Goal: Task Accomplishment & Management: Manage account settings

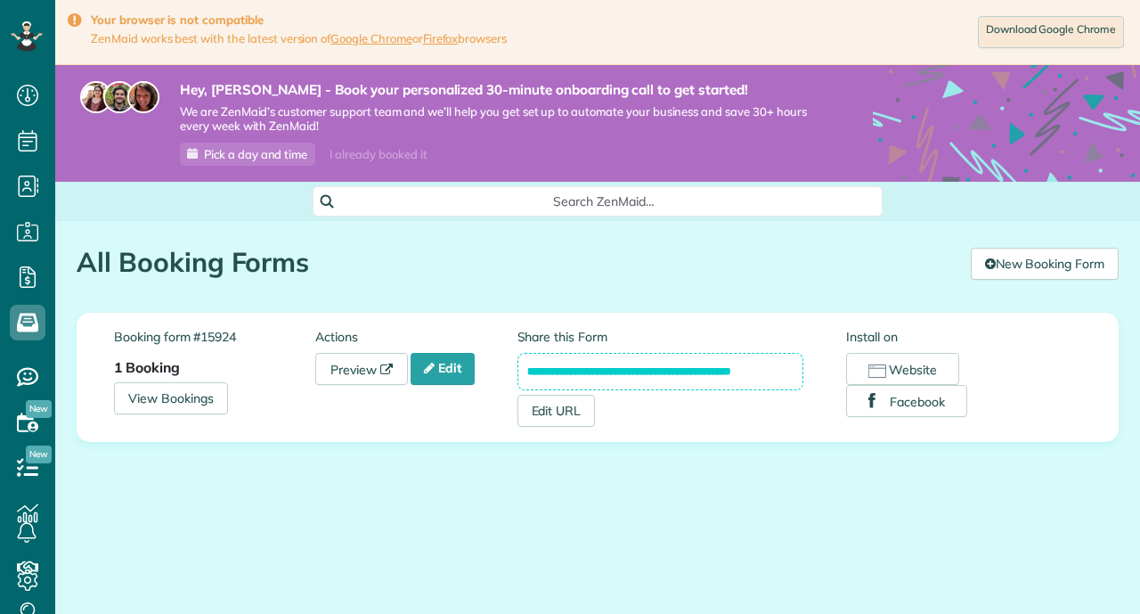
scroll to position [8, 8]
click at [446, 377] on link "Edit" at bounding box center [443, 369] width 64 height 32
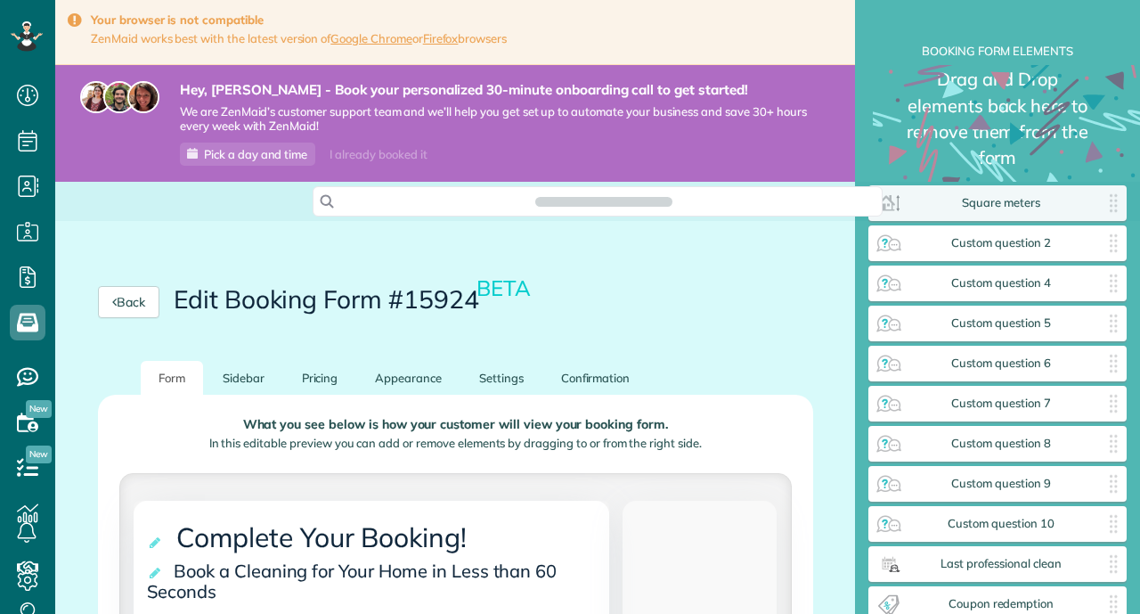
click at [829, 270] on div "Back Edit Booking Form #15924 BETA" at bounding box center [455, 302] width 801 height 118
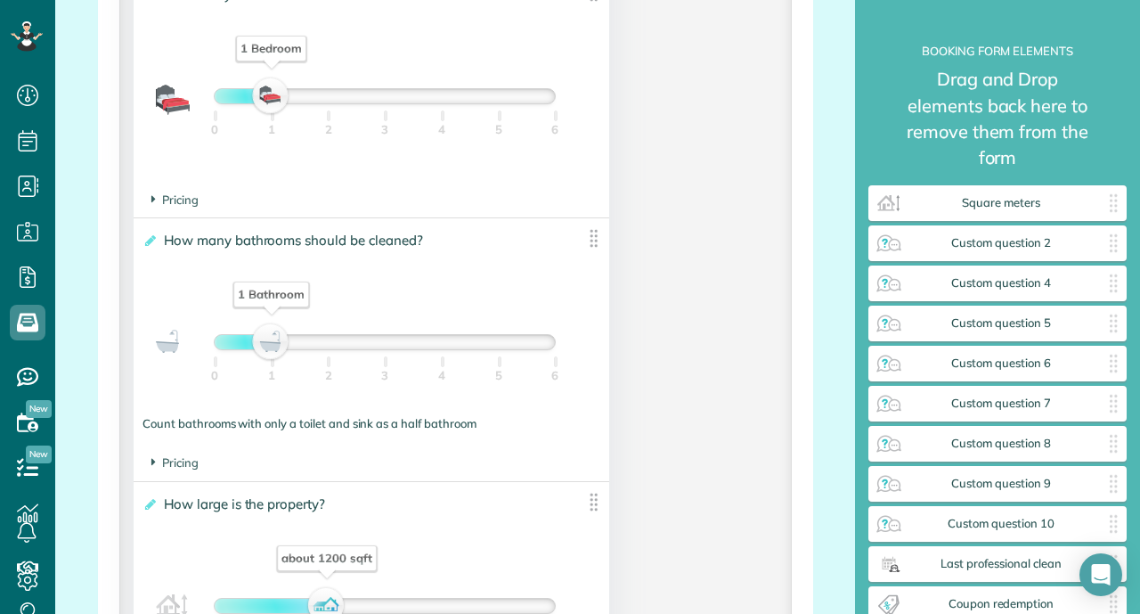
scroll to position [1425, 0]
click at [165, 193] on span "Pricing" at bounding box center [174, 198] width 47 height 14
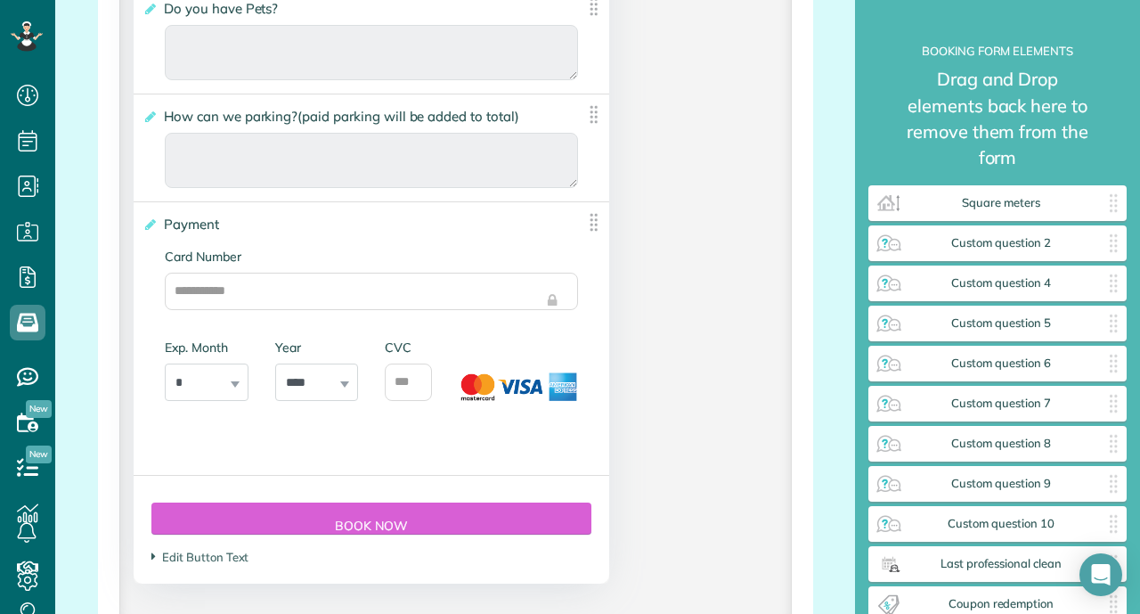
scroll to position [4490, 0]
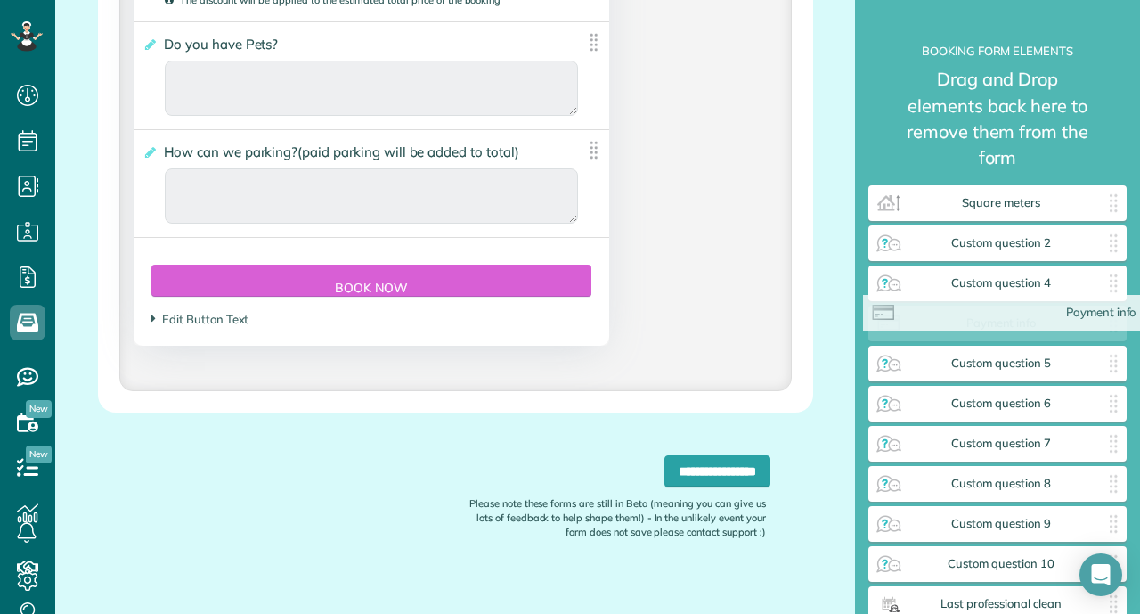
drag, startPoint x: 203, startPoint y: 265, endPoint x: 934, endPoint y: 314, distance: 732.2
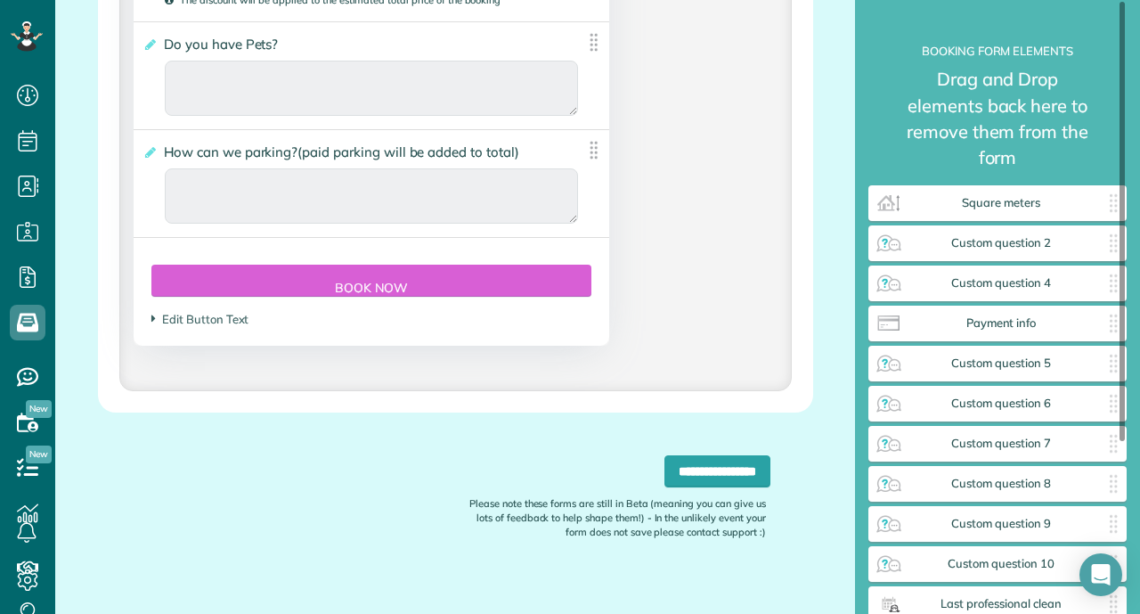
click at [1035, 74] on small "Drag and Drop elements back here to remove them from the form" at bounding box center [998, 125] width 258 height 118
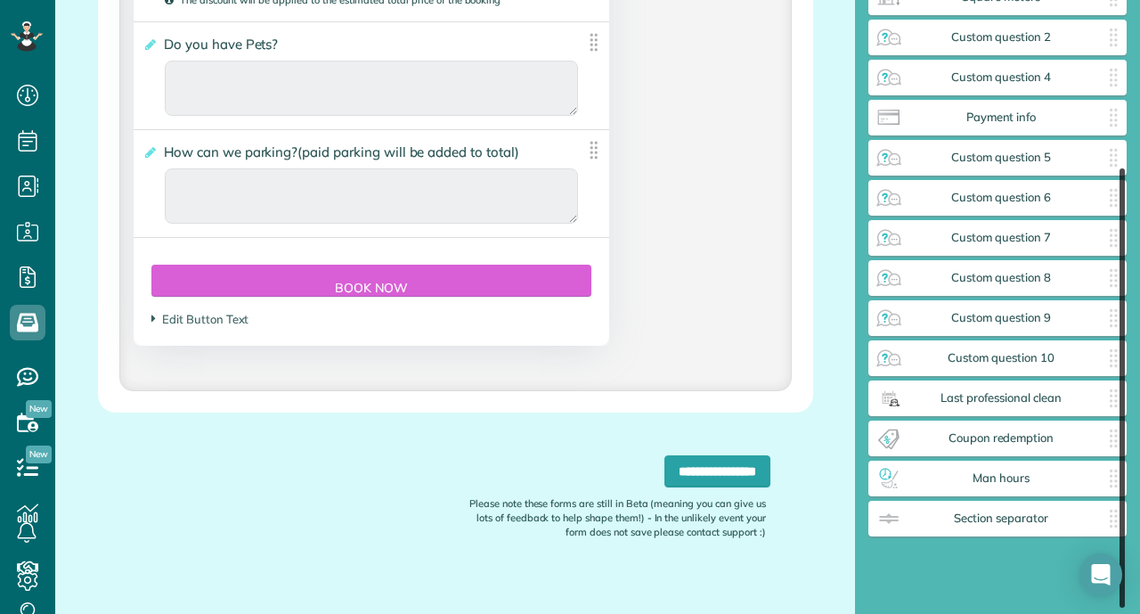
scroll to position [240, 0]
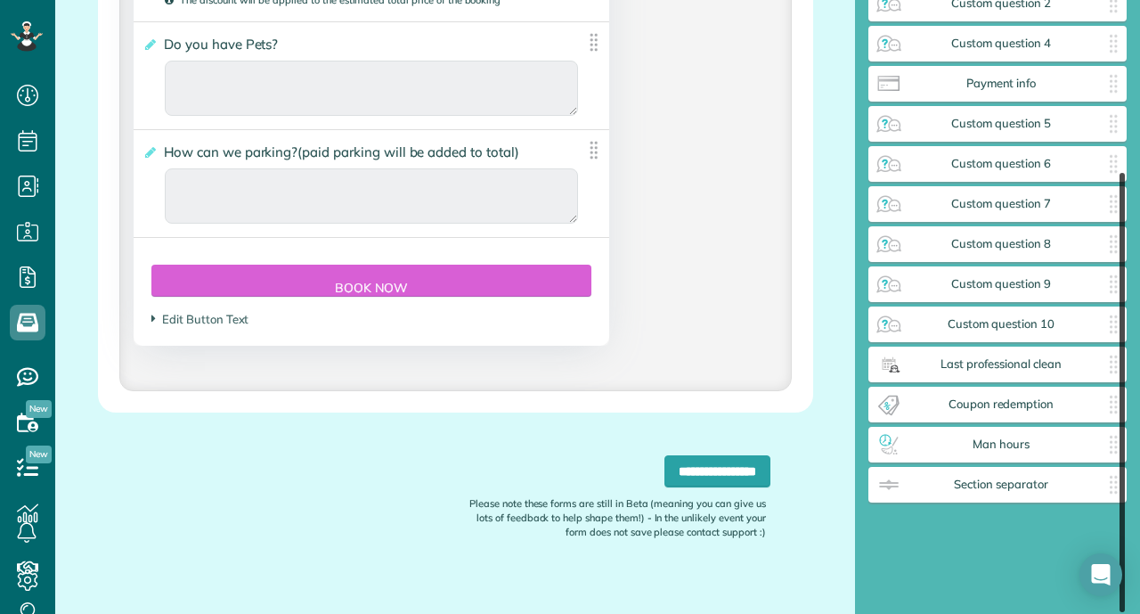
drag, startPoint x: 1123, startPoint y: 331, endPoint x: 1137, endPoint y: 506, distance: 175.1
click at [1137, 506] on div "**********" at bounding box center [997, 307] width 285 height 614
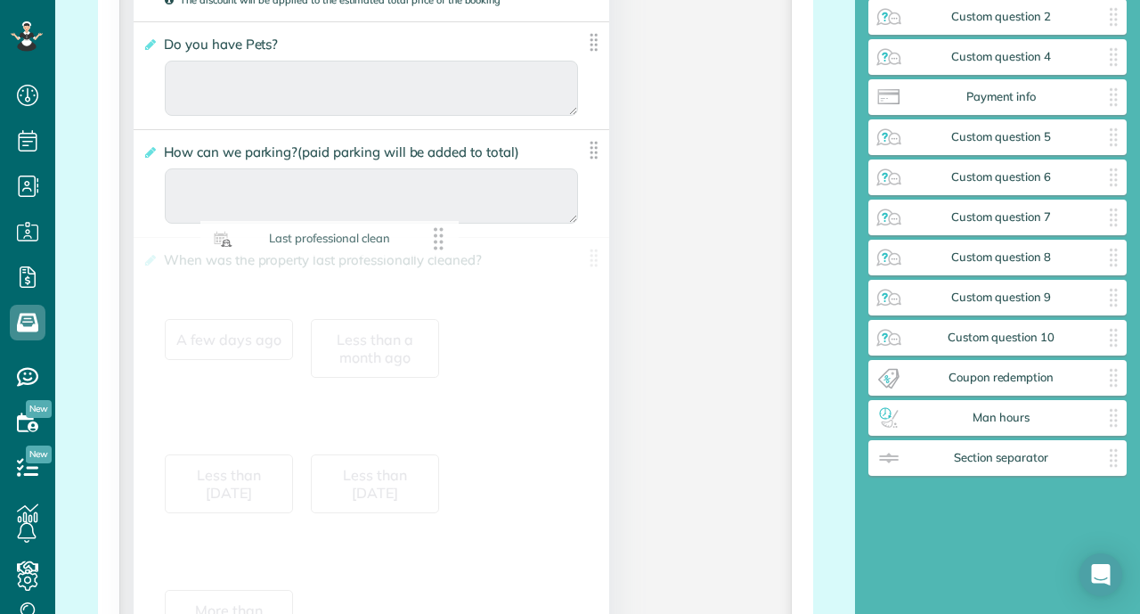
scroll to position [200, 0]
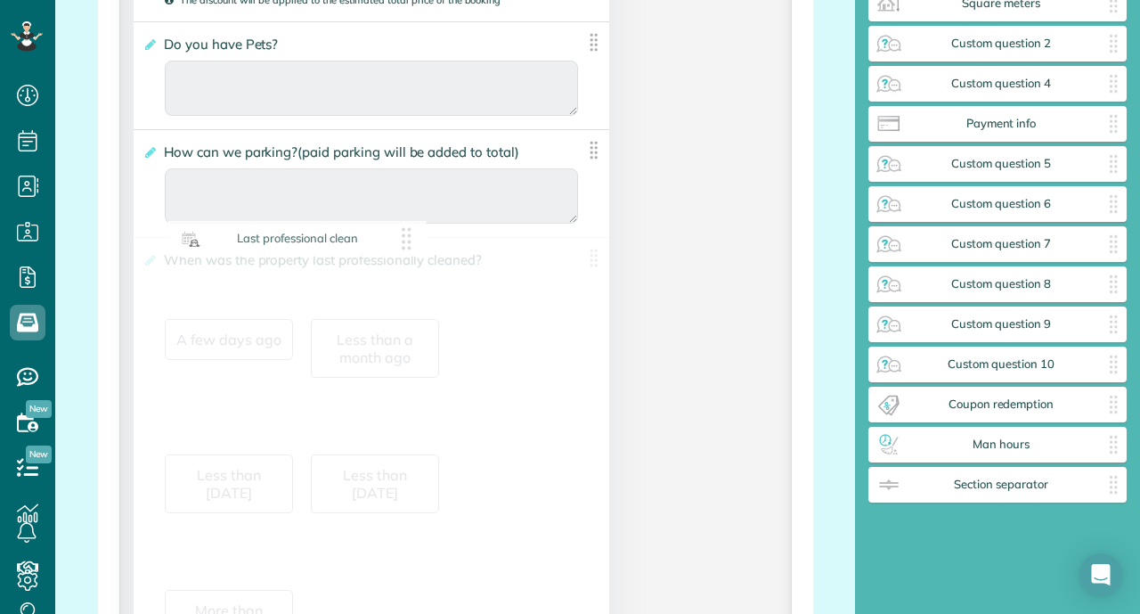
drag, startPoint x: 1052, startPoint y: 335, endPoint x: 351, endPoint y: 243, distance: 707.0
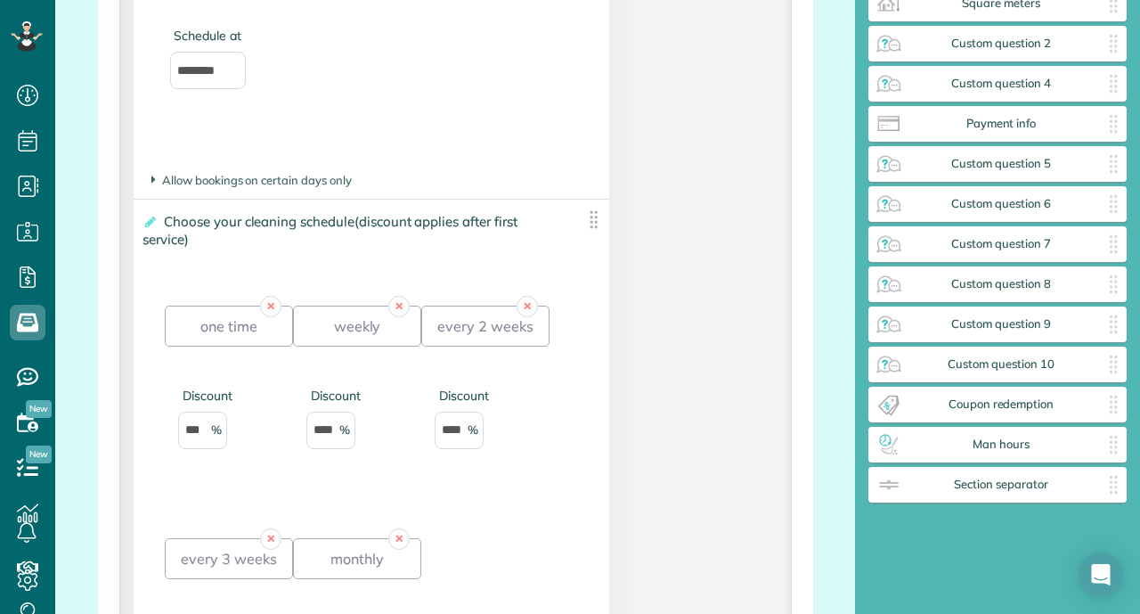
scroll to position [3805, 0]
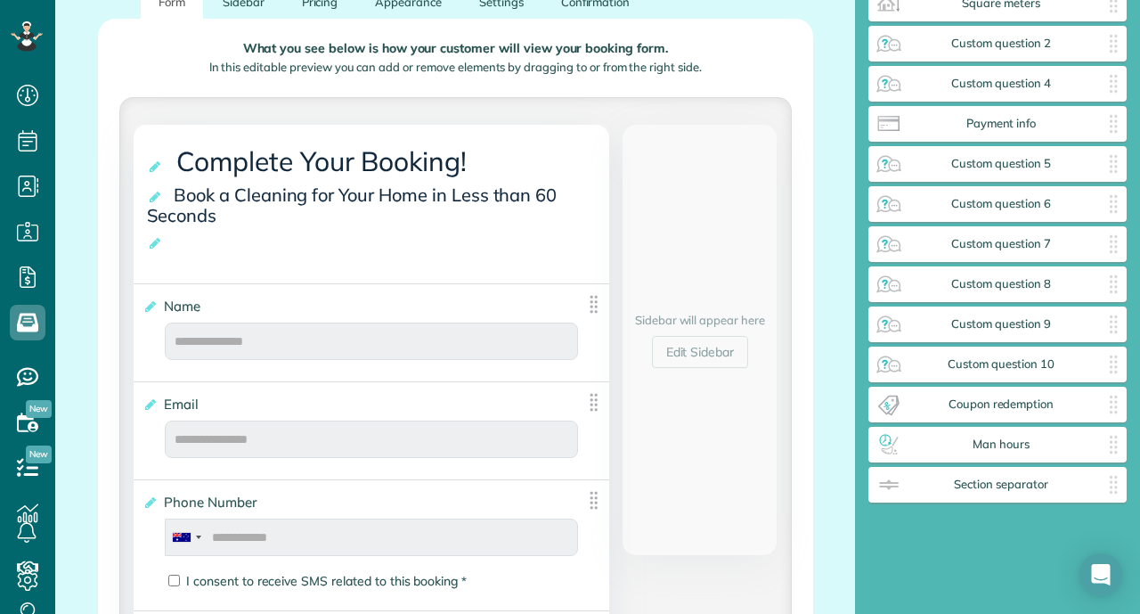
type div "2026-02-22"
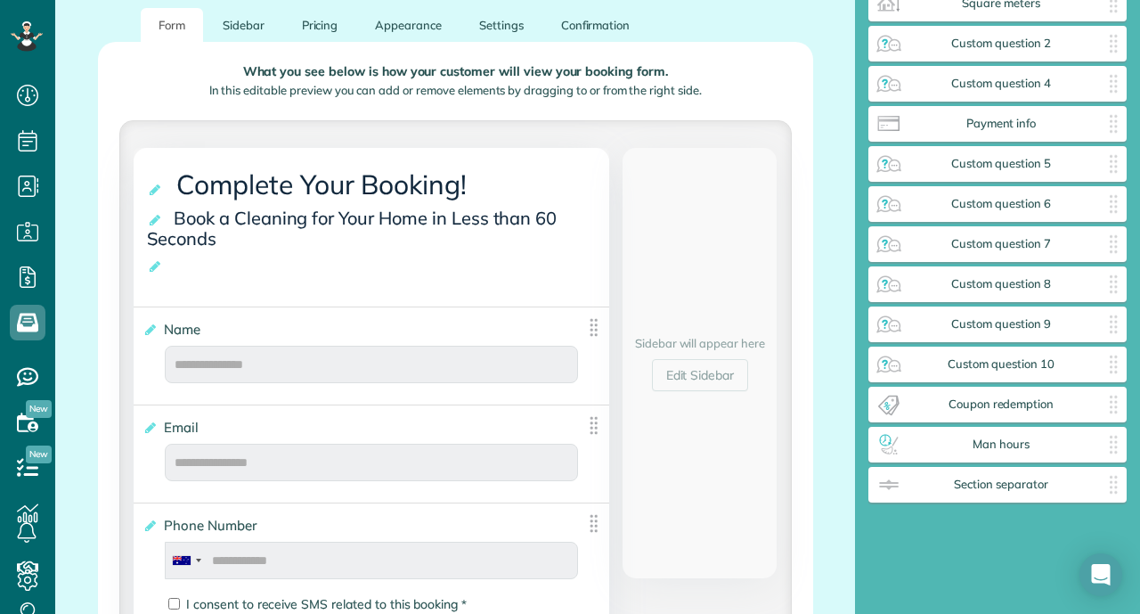
scroll to position [318, 0]
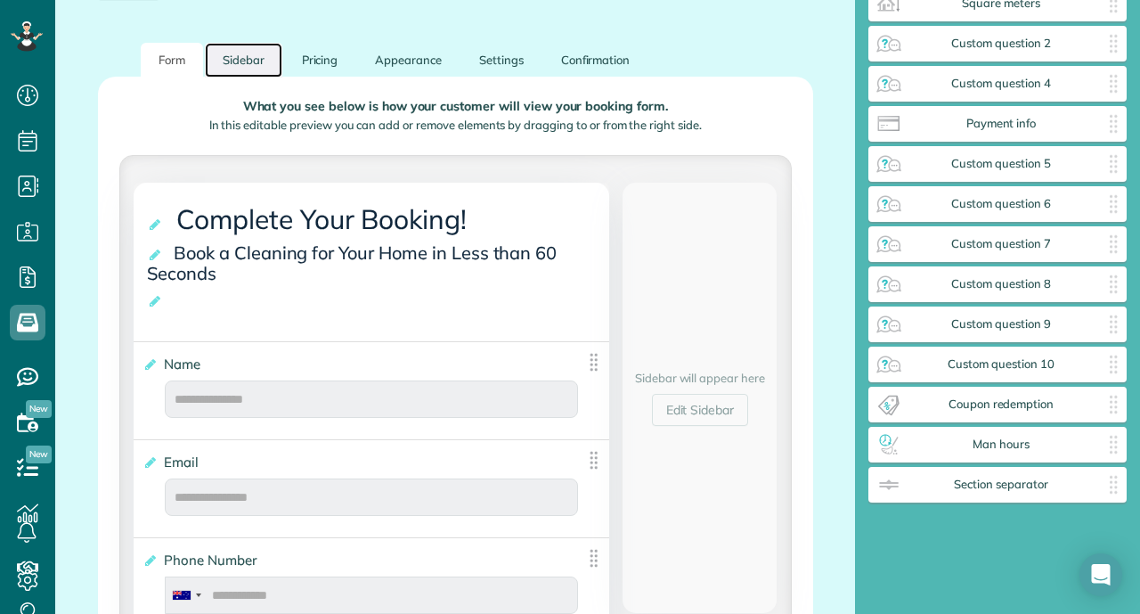
click at [253, 65] on link "Sidebar" at bounding box center [243, 60] width 77 height 35
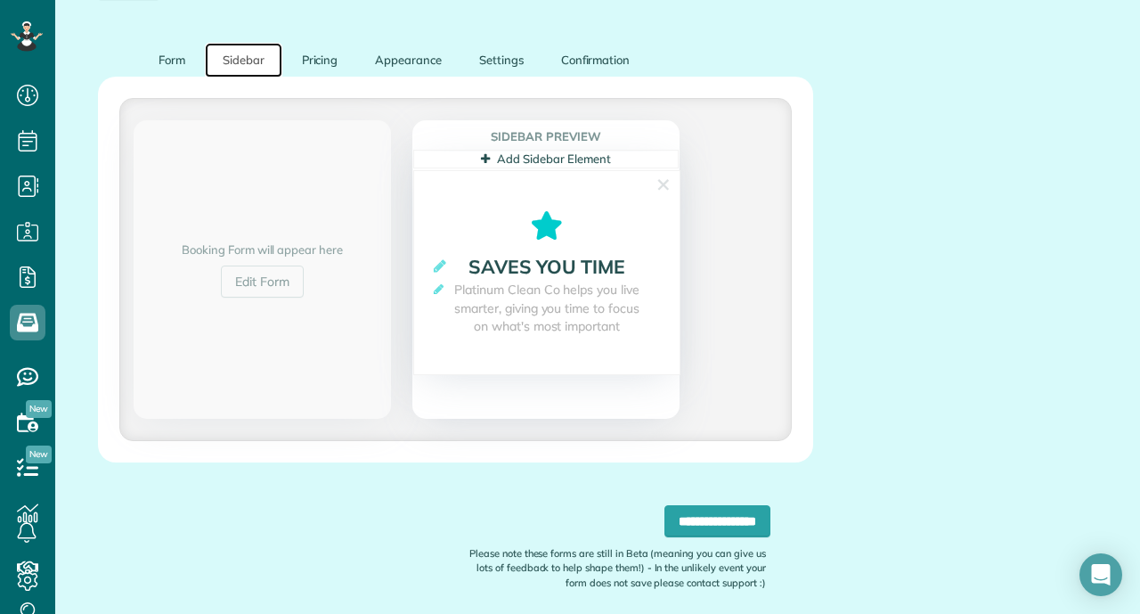
click at [552, 224] on icon at bounding box center [546, 225] width 265 height 29
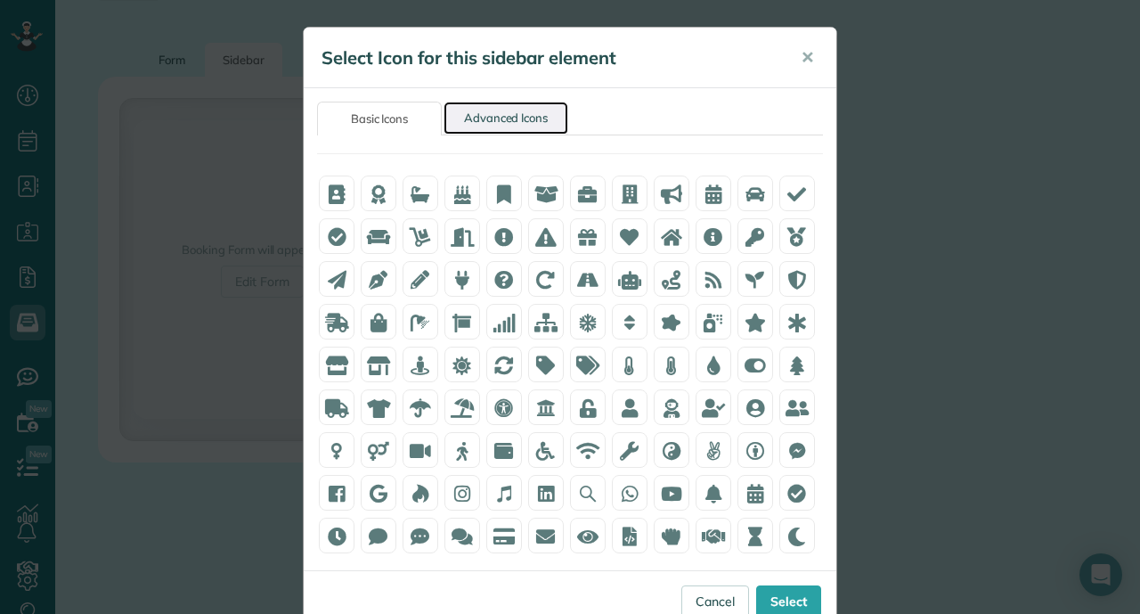
click at [490, 116] on link "Advanced Icons" at bounding box center [506, 118] width 125 height 33
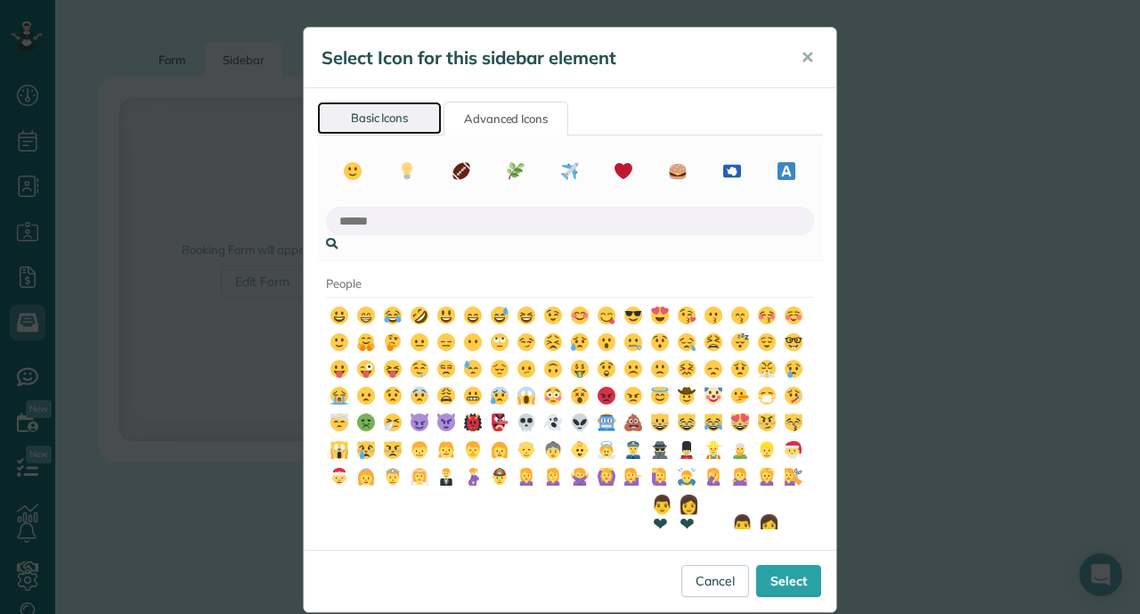
click at [363, 120] on link "Basic Icons" at bounding box center [379, 118] width 125 height 33
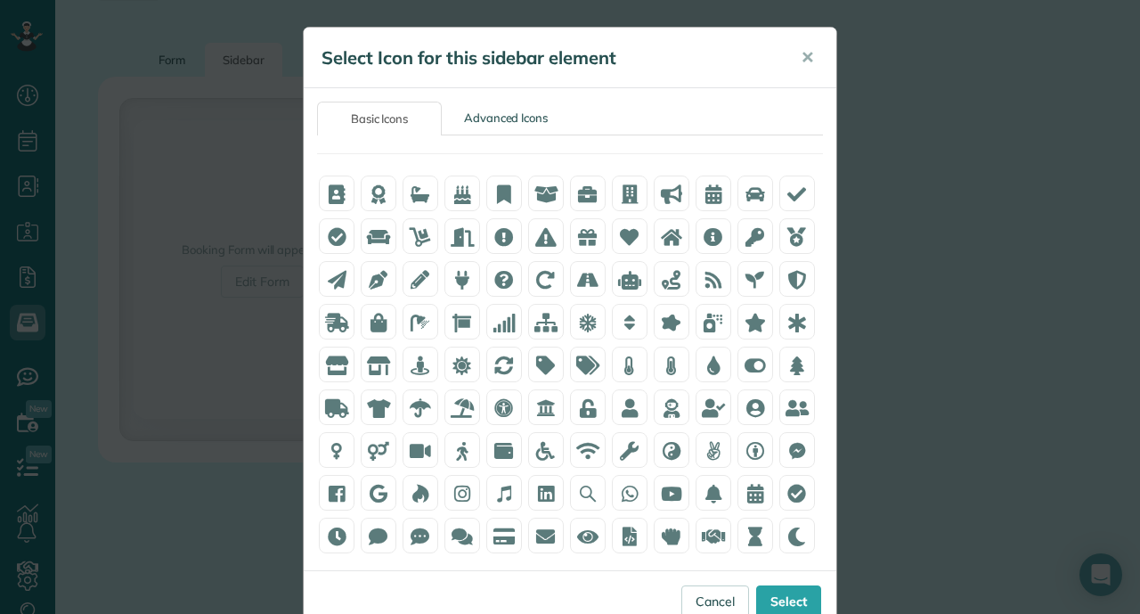
click at [826, 147] on div "Basic Icons Advanced Icons © ®" at bounding box center [570, 329] width 533 height 482
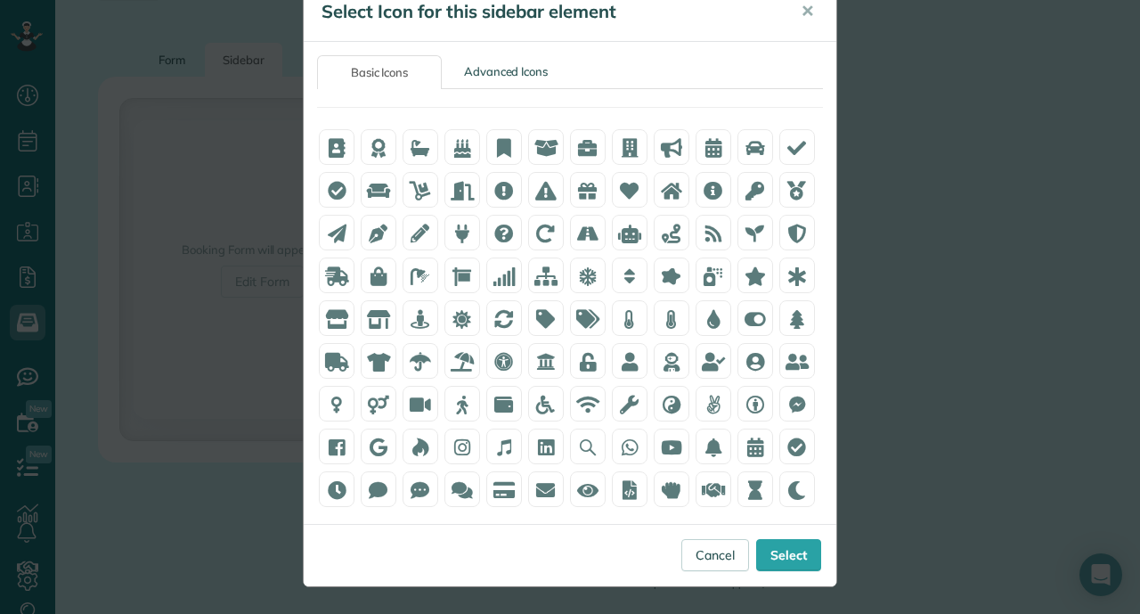
scroll to position [11, 0]
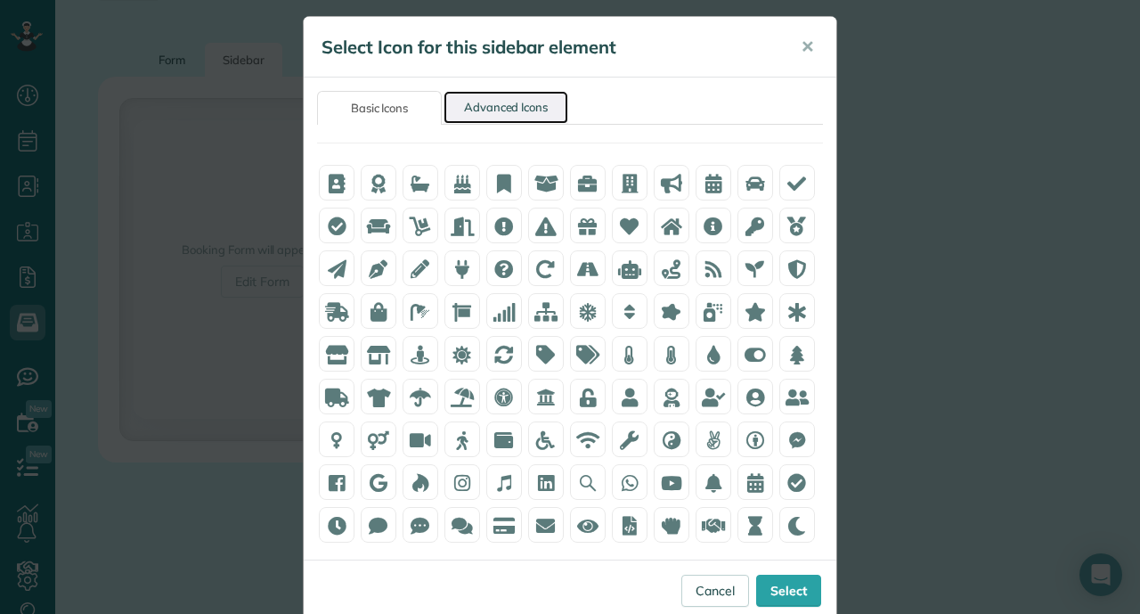
click at [525, 105] on link "Advanced Icons" at bounding box center [506, 107] width 125 height 33
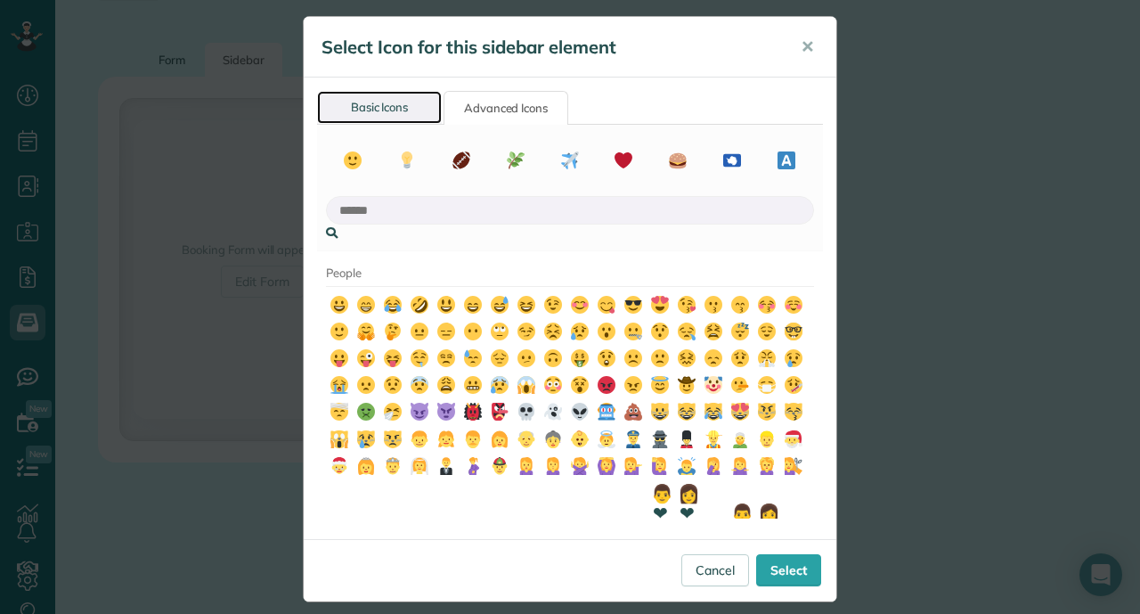
click at [386, 103] on link "Basic Icons" at bounding box center [379, 107] width 125 height 33
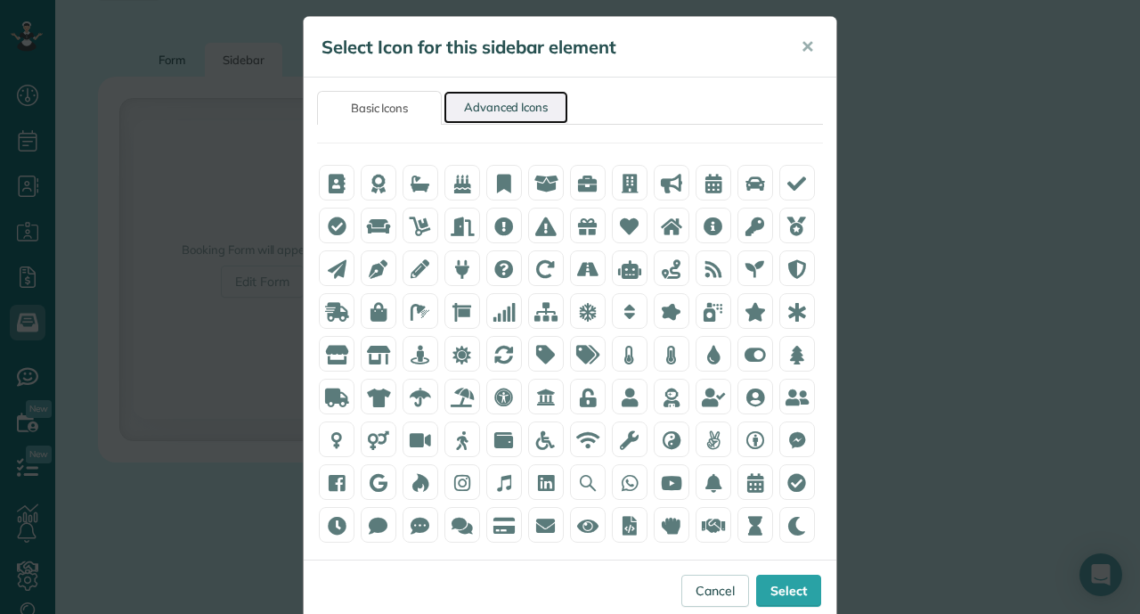
click at [490, 110] on link "Advanced Icons" at bounding box center [506, 107] width 125 height 33
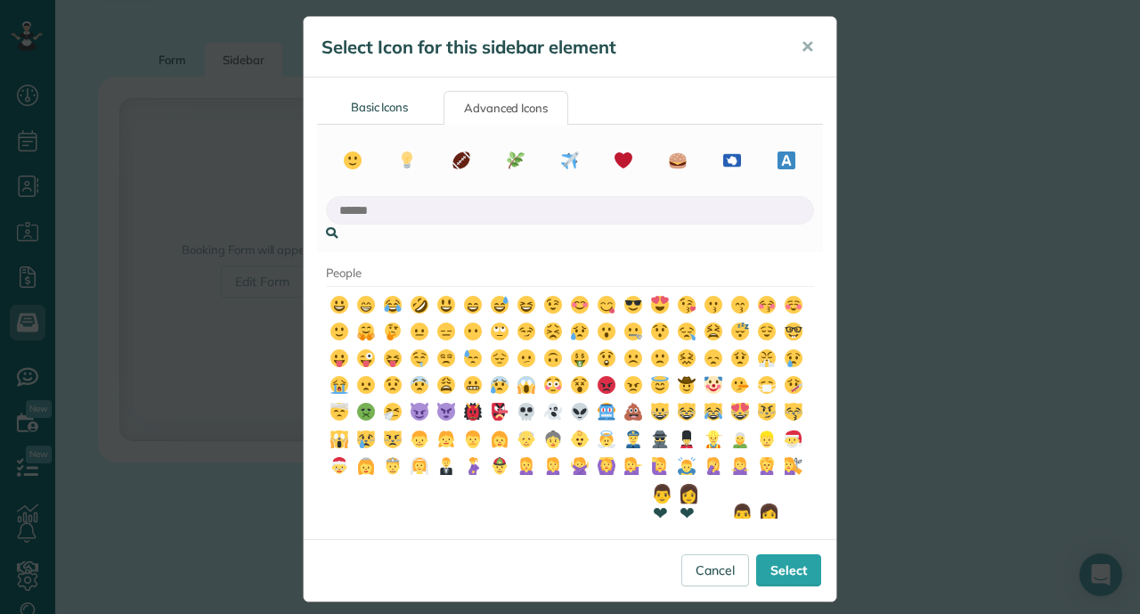
drag, startPoint x: 817, startPoint y: 257, endPoint x: 818, endPoint y: 241, distance: 16.1
click at [818, 243] on div "People 👨❤💋👨 👩❤💋👩 👨❤👨 👩❤👩 👨👩👧 👨👩👧👦 👨👩👦👦 👨👩👧👧 👨👨👦 👨👨👧 👨👨👧👦 👨👨👦👦 👨👨👧👧 👩👩👦 👩👩👧 👩👩👧👦…" at bounding box center [570, 322] width 506 height 395
click at [521, 153] on use at bounding box center [516, 160] width 19 height 19
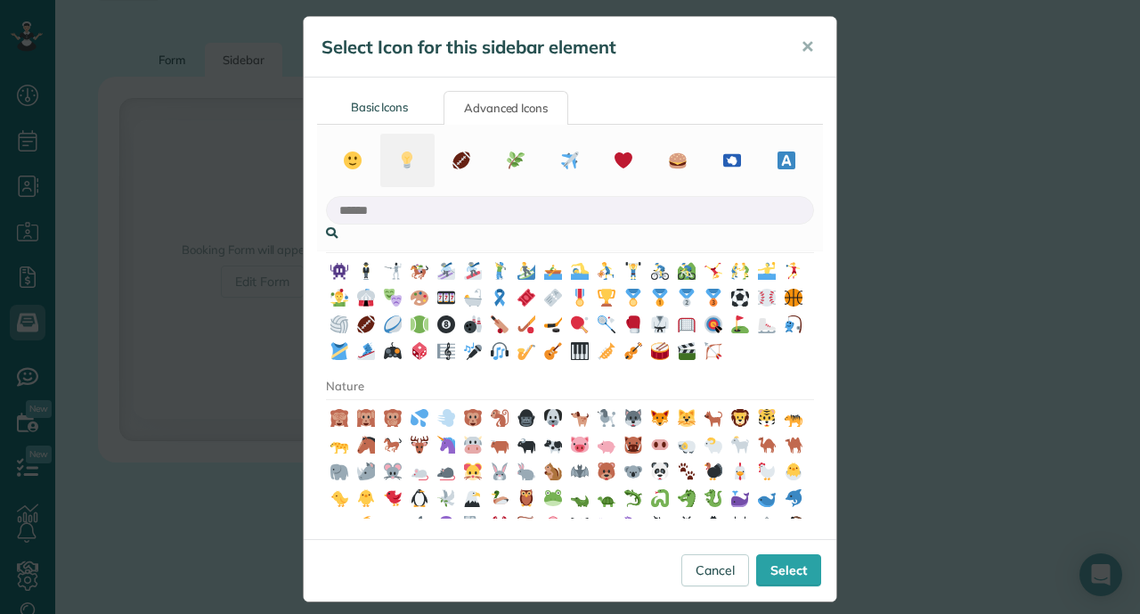
click at [398, 151] on icon at bounding box center [407, 160] width 19 height 19
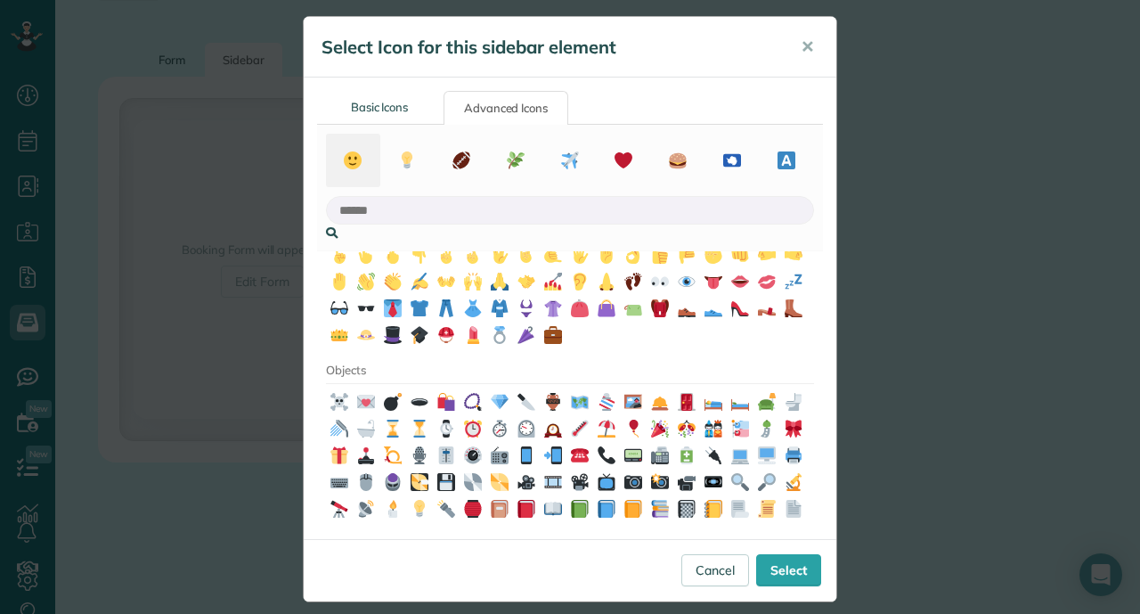
click at [356, 151] on icon at bounding box center [353, 160] width 19 height 19
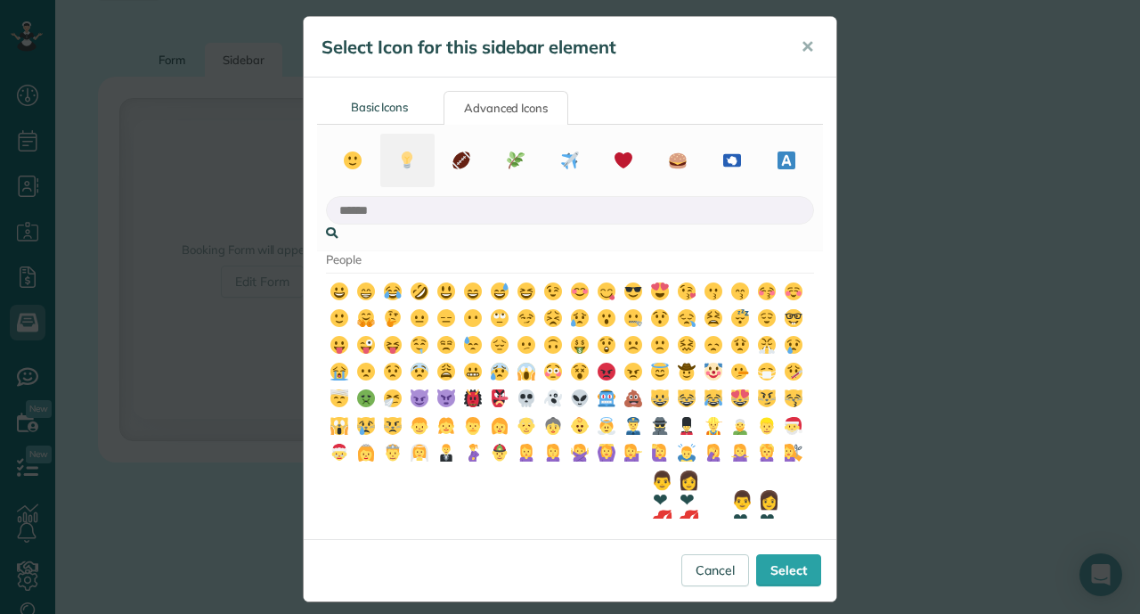
click at [400, 155] on icon at bounding box center [407, 160] width 19 height 19
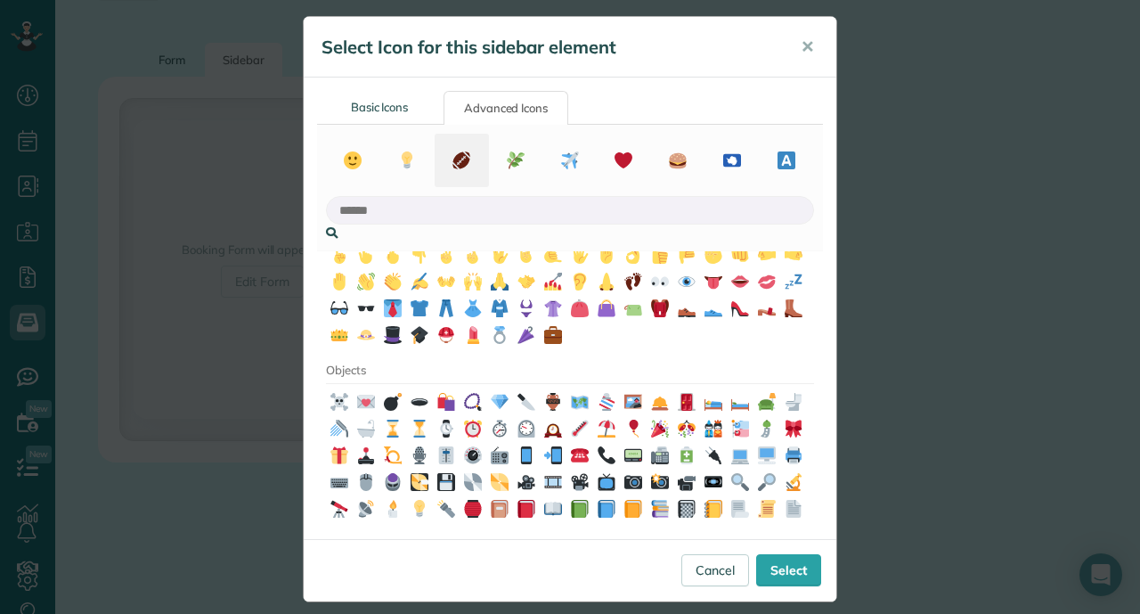
click at [461, 159] on use at bounding box center [462, 160] width 18 height 18
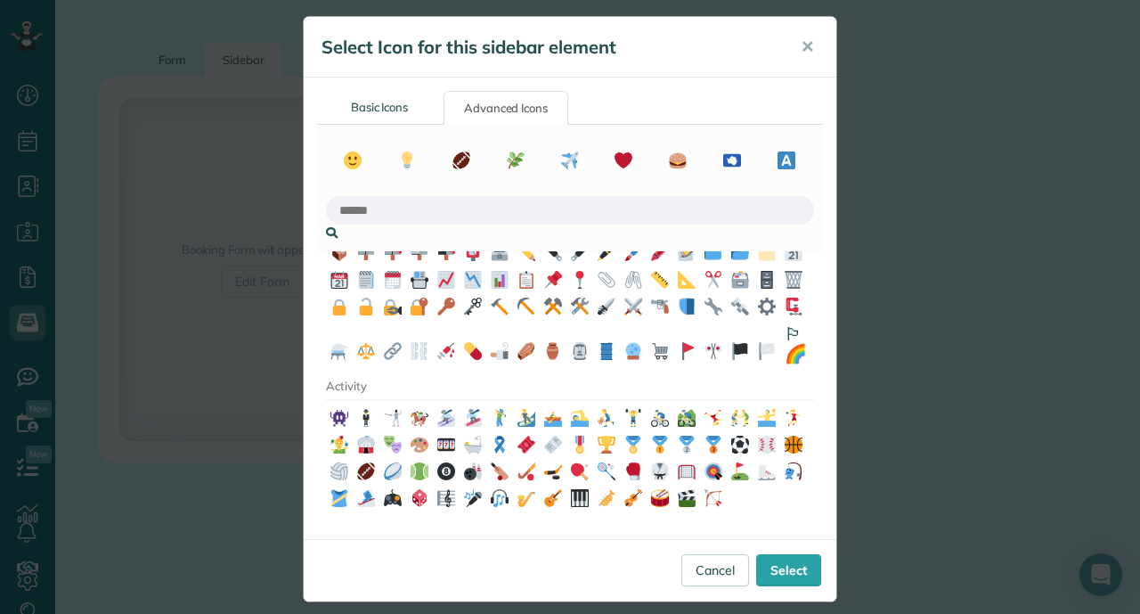
drag, startPoint x: 820, startPoint y: 335, endPoint x: 821, endPoint y: 404, distance: 68.6
click at [821, 404] on div "People 👨❤💋👨 👩❤💋👩 👨❤👨 👩❤👩 👨👩👧 👨👩👧👦 👨👩👦👦 👨👩👧👧 👨👨👦 👨👨👧 👨👨👧👦 👨👨👦👦 👨👨👧👧 👩👩👦 👩👩👧 👩👩👧👦…" at bounding box center [570, 384] width 506 height 267
click at [821, 437] on div "People 👨❤💋👨 👩❤💋👩 👨❤👨 👩❤👩 👨👩👧 👨👩👧👦 👨👩👦👦 👨👩👧👧 👨👨👦 👨👨👧 👨👨👧👦 👨👨👦👦 👨👨👧👧 👩👩👦 👩👩👧 👩👩👧👦…" at bounding box center [570, 384] width 506 height 267
click at [818, 464] on div "People 👨❤💋👨 👩❤💋👩 👨❤👨 👩❤👩 👨👩👧 👨👩👧👦 👨👩👦👦 👨👩👧👧 👨👨👦 👨👨👧 👨👨👧👦 👨👨👦👦 👨👨👧👧 👩👩👦 👩👩👧 👩👩👧👦…" at bounding box center [570, 384] width 506 height 267
click at [515, 154] on icon at bounding box center [516, 160] width 19 height 19
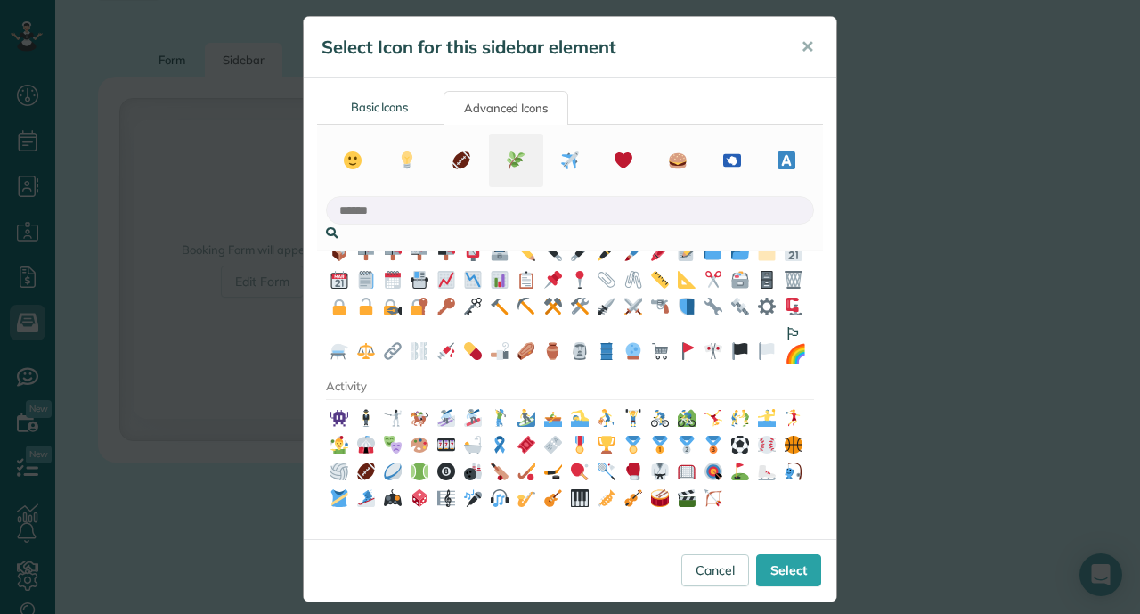
scroll to position [862, 0]
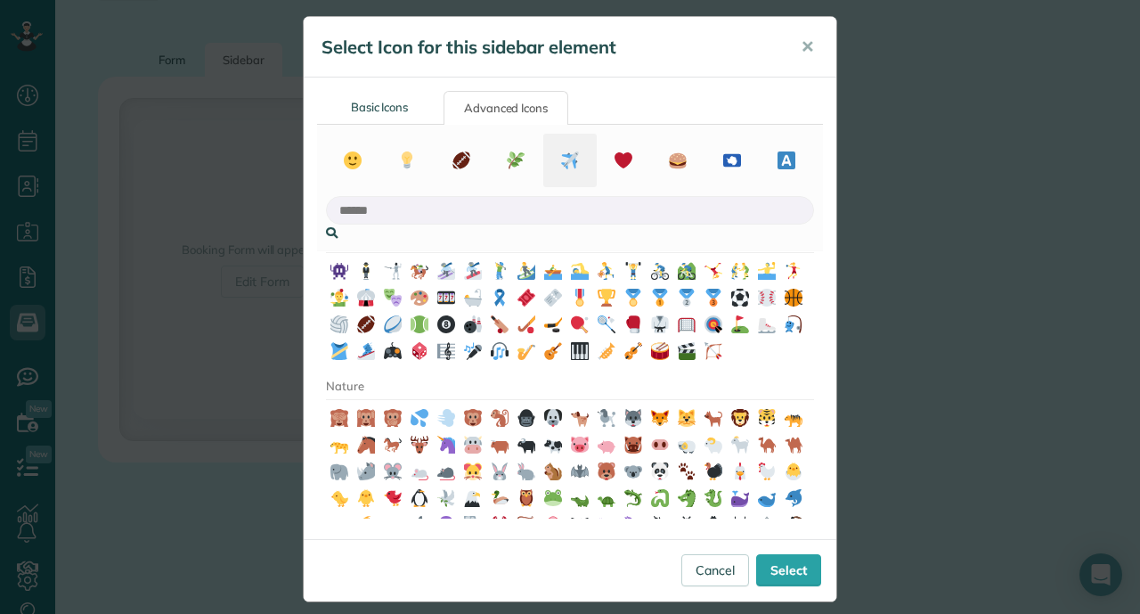
click at [561, 156] on icon at bounding box center [570, 160] width 19 height 19
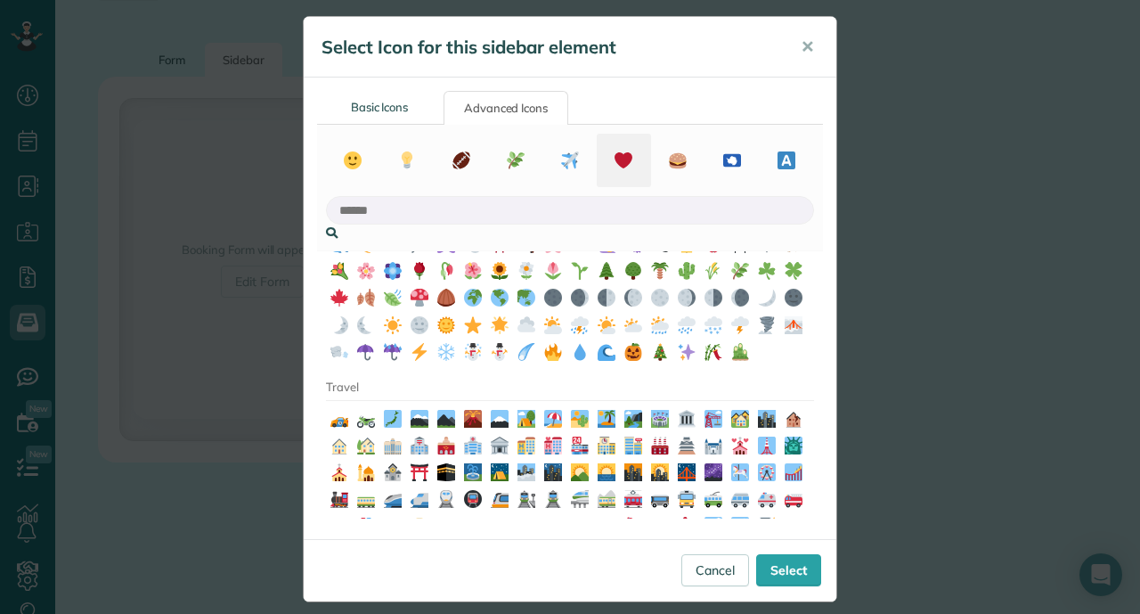
click at [626, 157] on use at bounding box center [625, 160] width 19 height 17
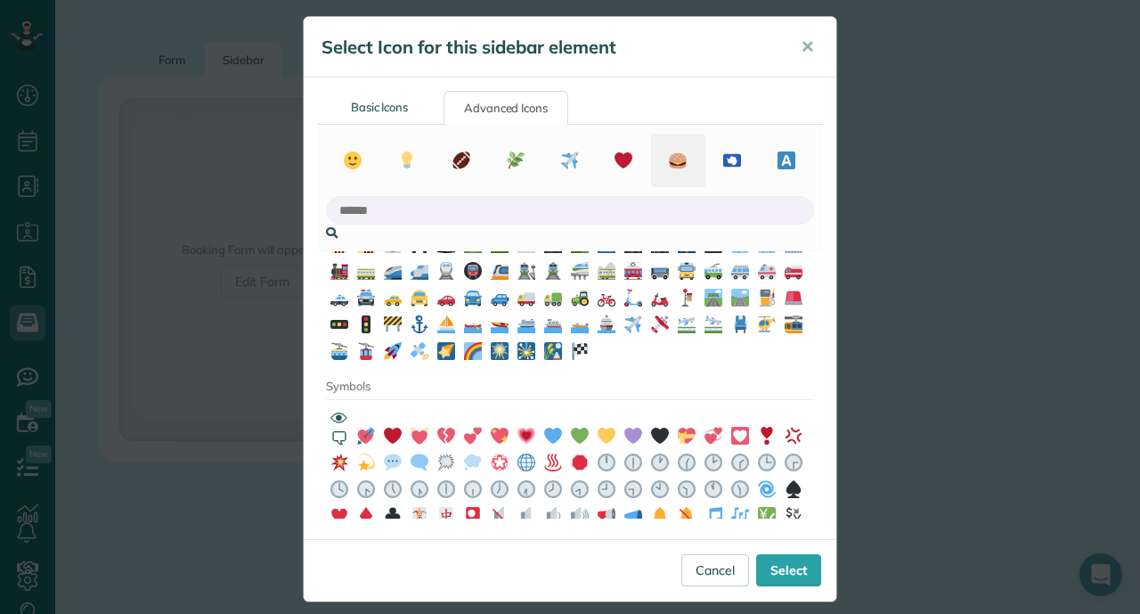
click at [673, 157] on use at bounding box center [679, 160] width 18 height 16
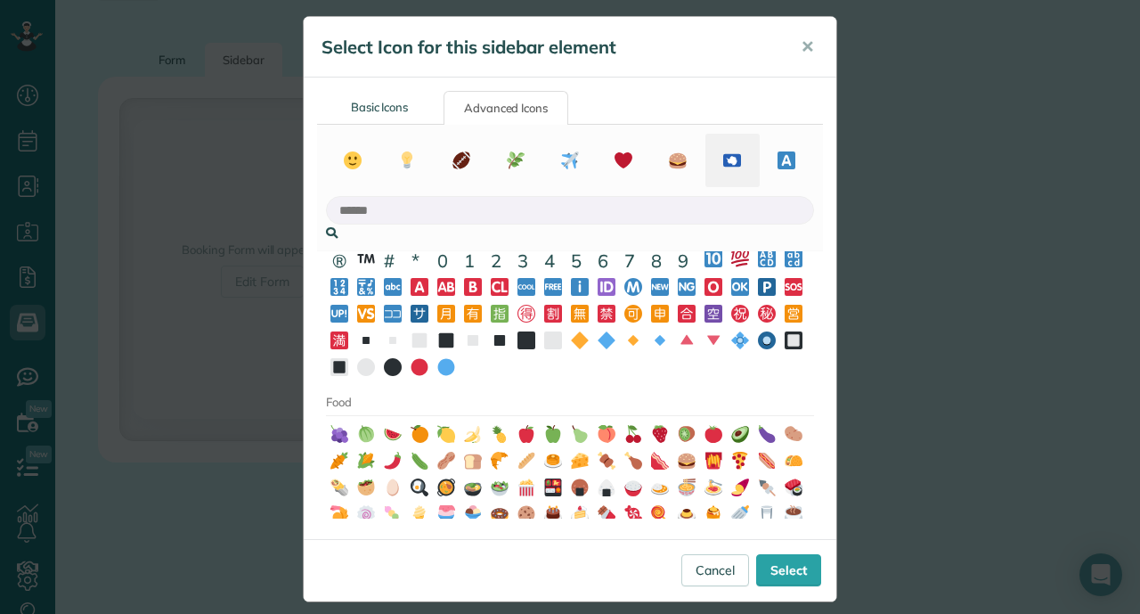
click at [737, 154] on use at bounding box center [732, 159] width 19 height 13
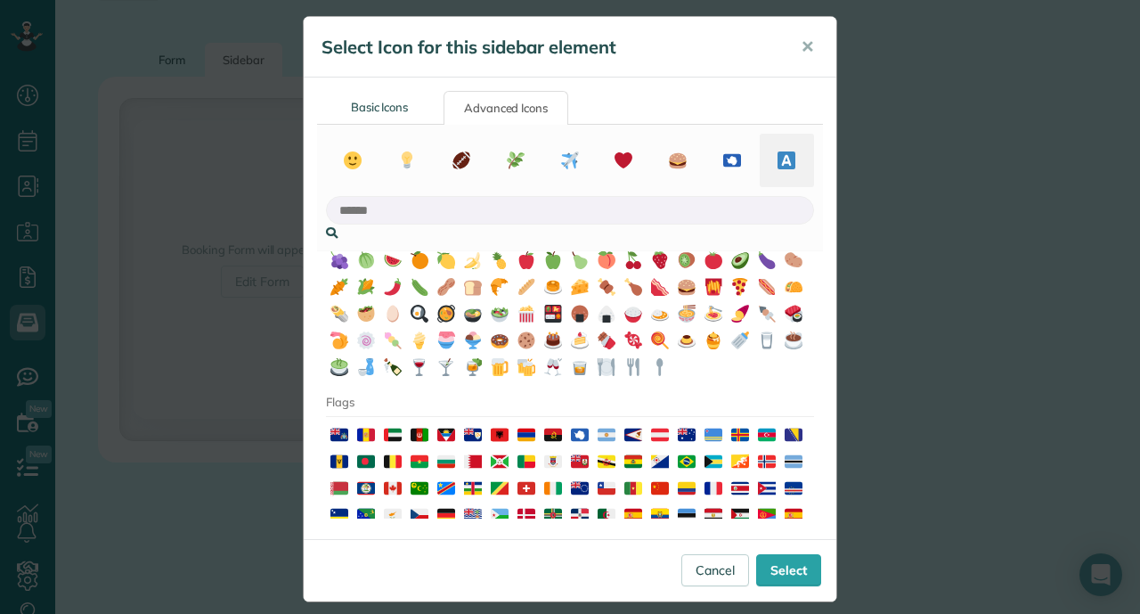
click at [808, 154] on button at bounding box center [787, 160] width 54 height 53
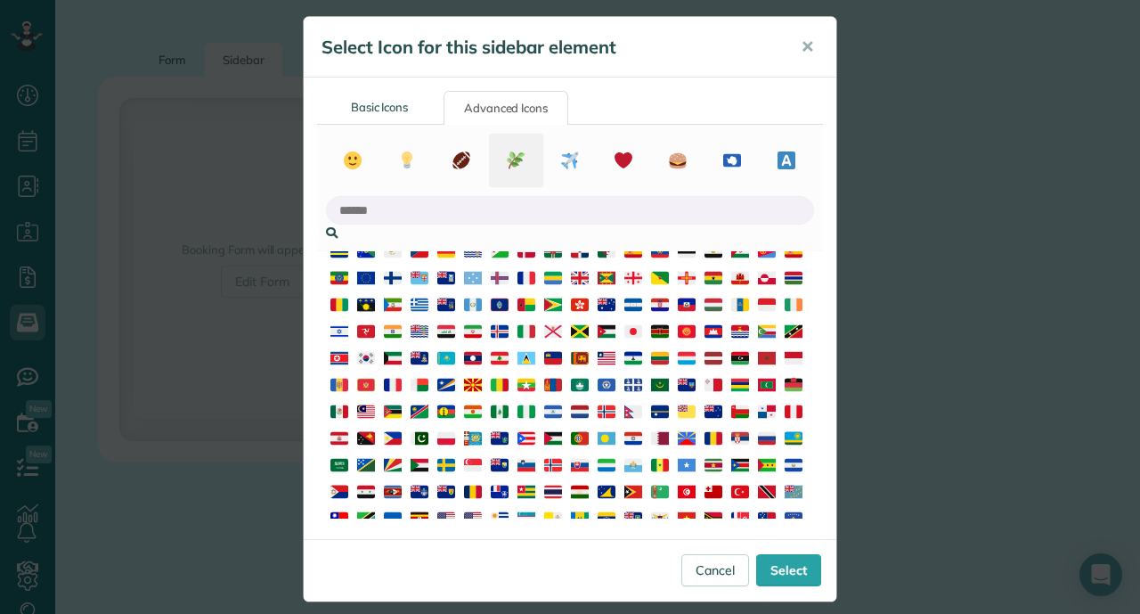
click at [518, 159] on use at bounding box center [516, 160] width 19 height 19
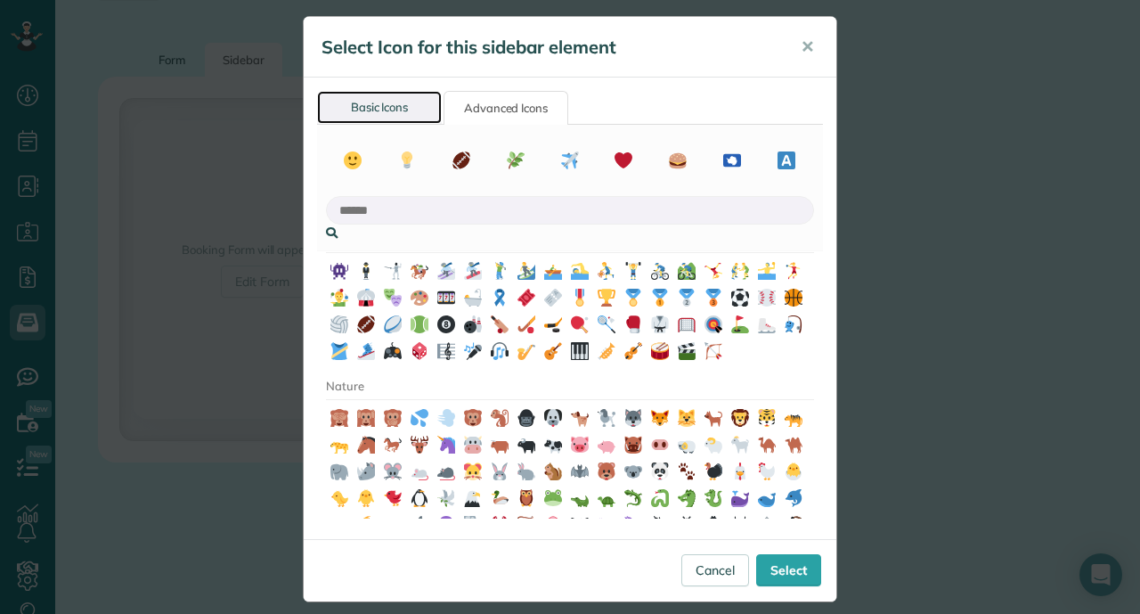
click at [369, 110] on link "Basic Icons" at bounding box center [379, 107] width 125 height 33
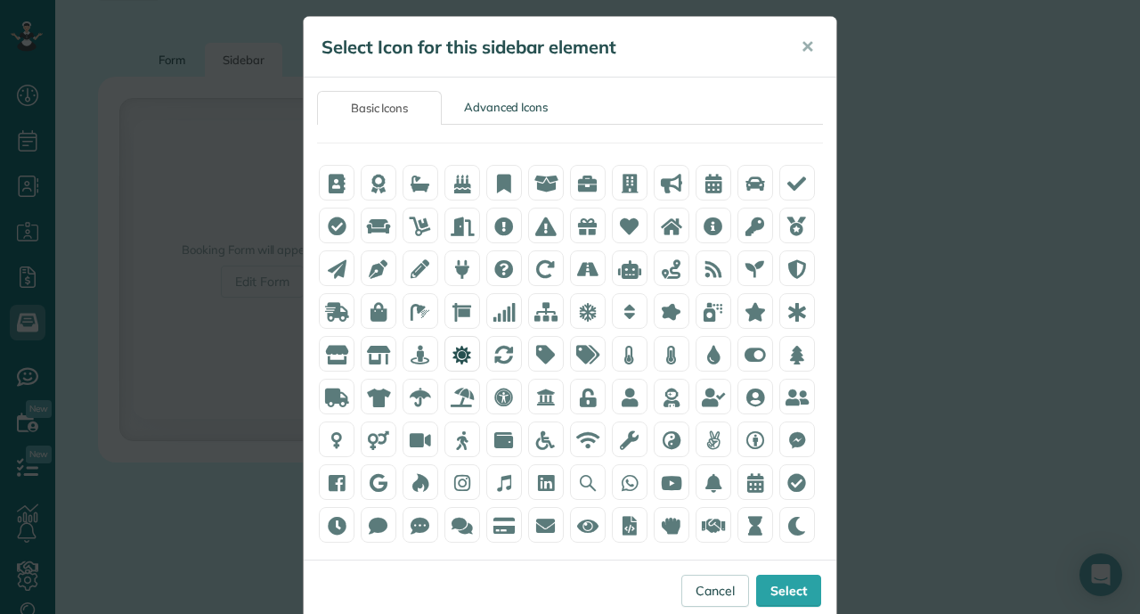
click at [466, 353] on icon at bounding box center [462, 355] width 19 height 19
click at [795, 591] on link "Select" at bounding box center [788, 591] width 65 height 32
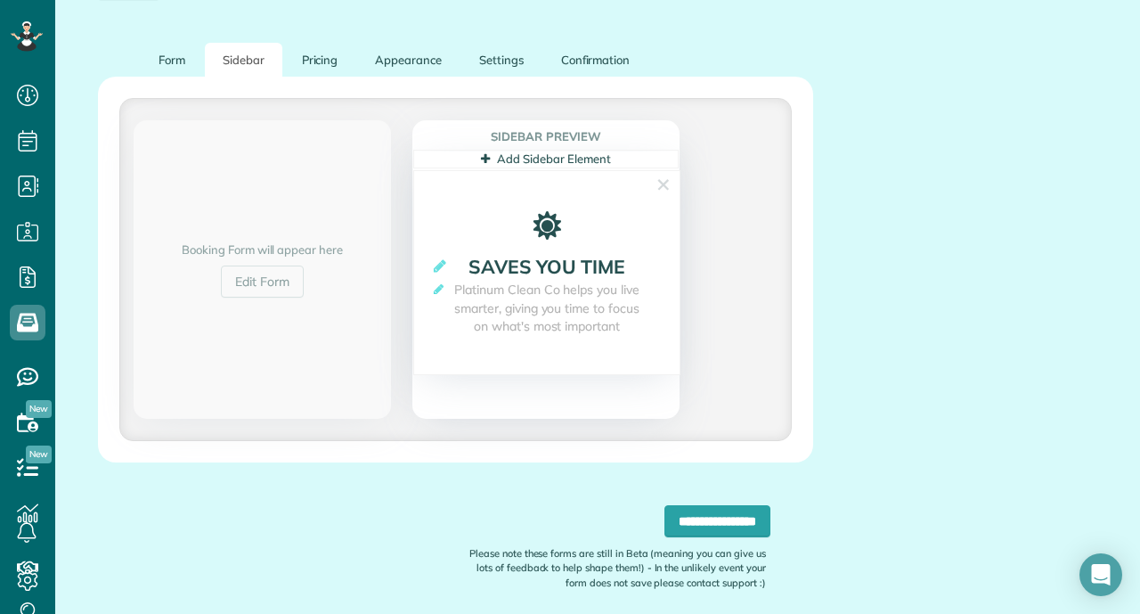
scroll to position [319, 0]
click at [534, 154] on link "Add Sidebar Element" at bounding box center [545, 158] width 129 height 14
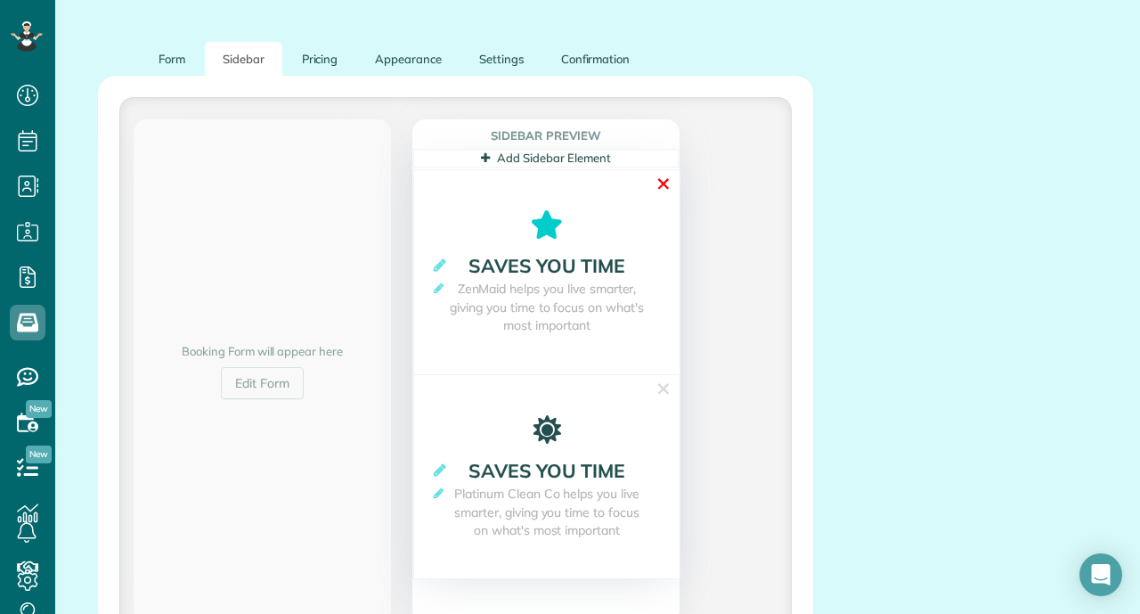
click at [665, 180] on link "✕" at bounding box center [664, 184] width 16 height 28
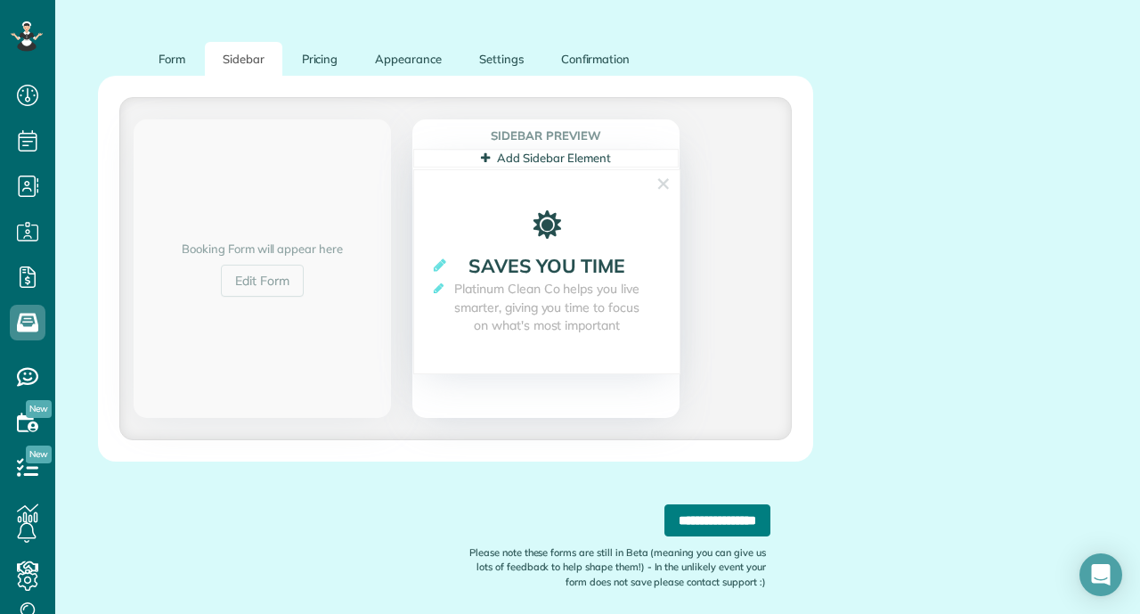
click at [709, 516] on input "**********" at bounding box center [718, 520] width 106 height 32
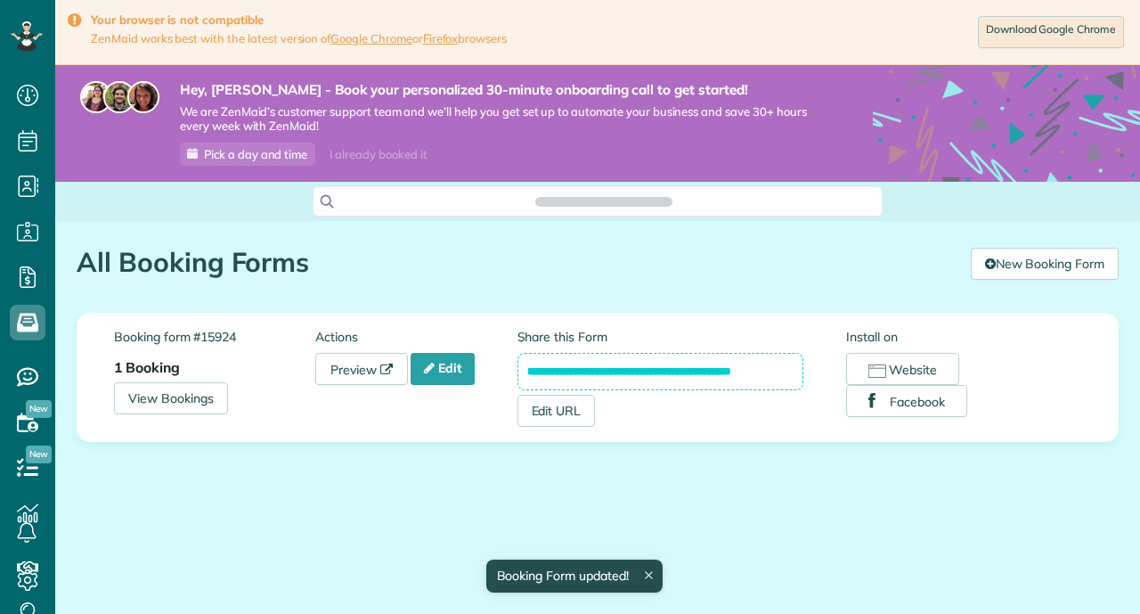
scroll to position [8, 8]
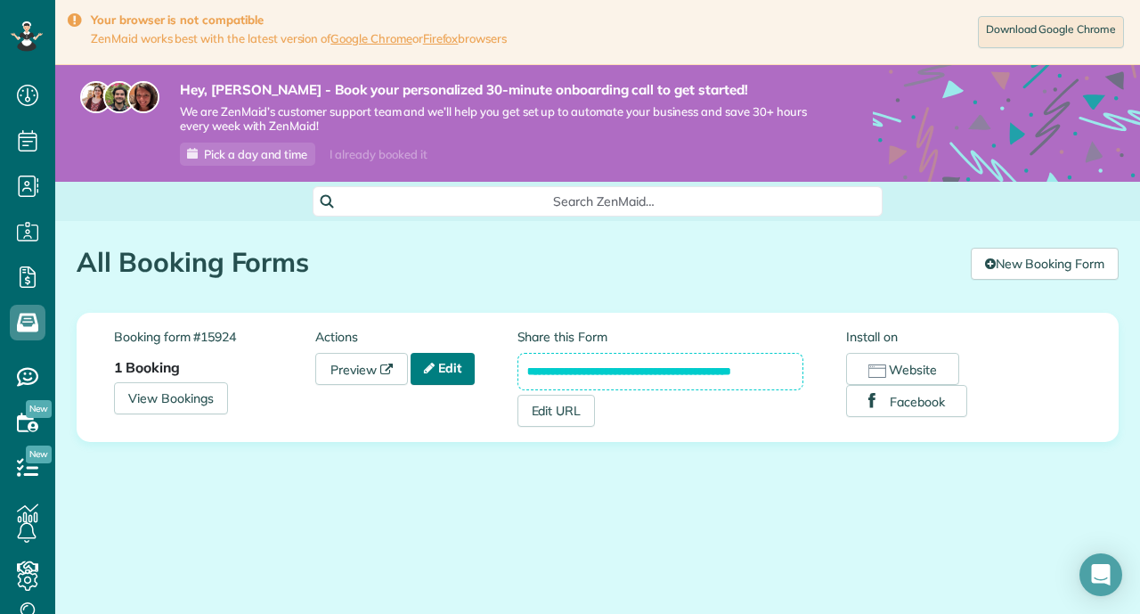
click at [454, 367] on link "Edit" at bounding box center [443, 369] width 64 height 32
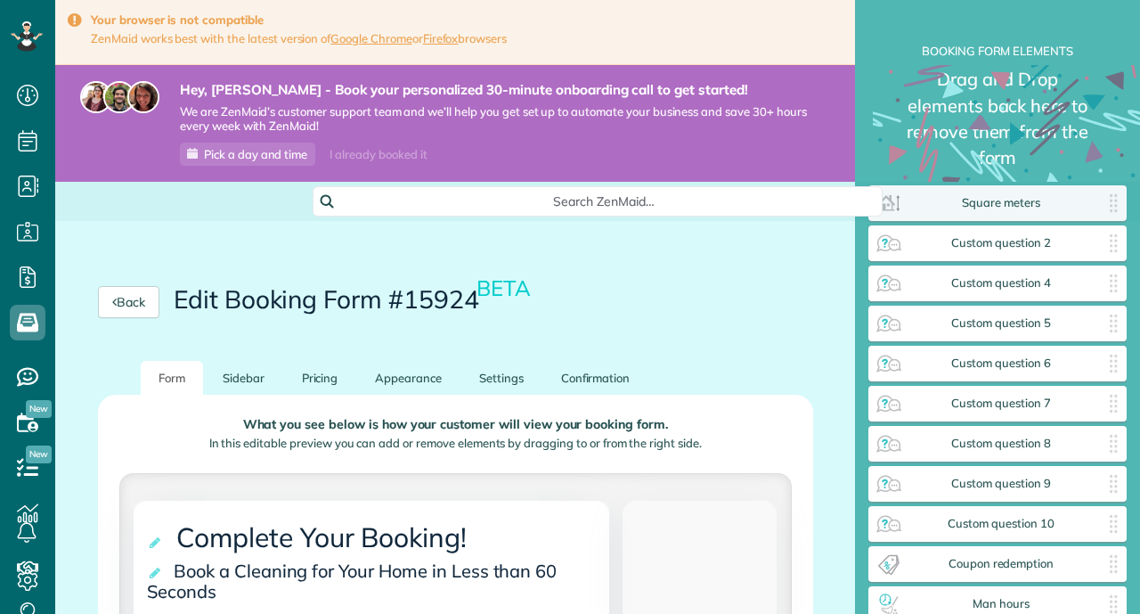
scroll to position [8, 1]
click at [783, 405] on div "What you see below is how your customer will view your booking form. In this ed…" at bounding box center [455, 437] width 673 height 71
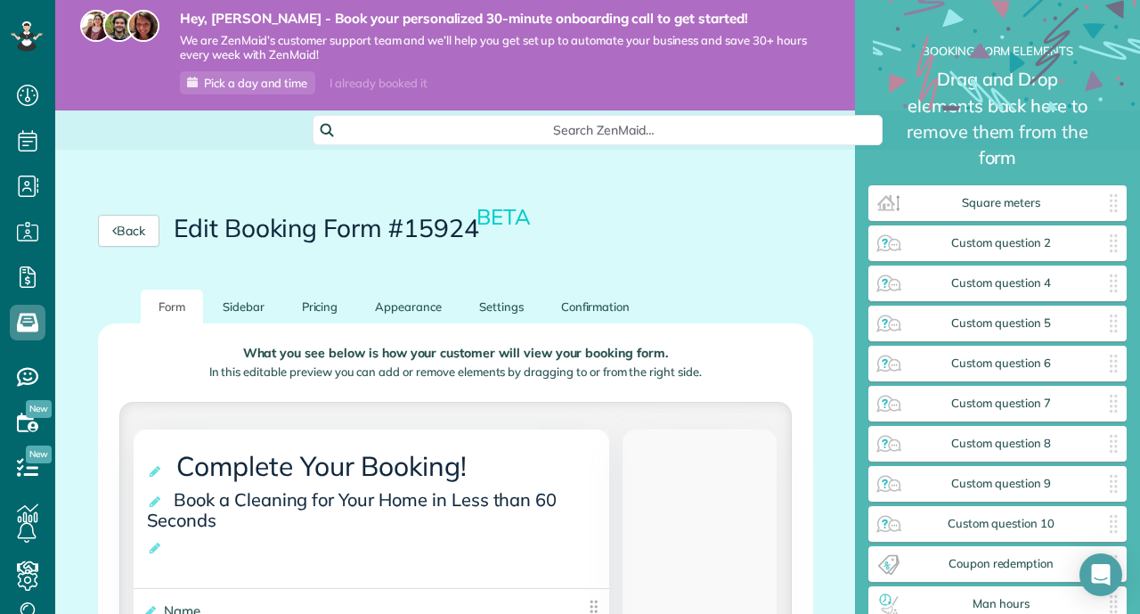
scroll to position [107, 0]
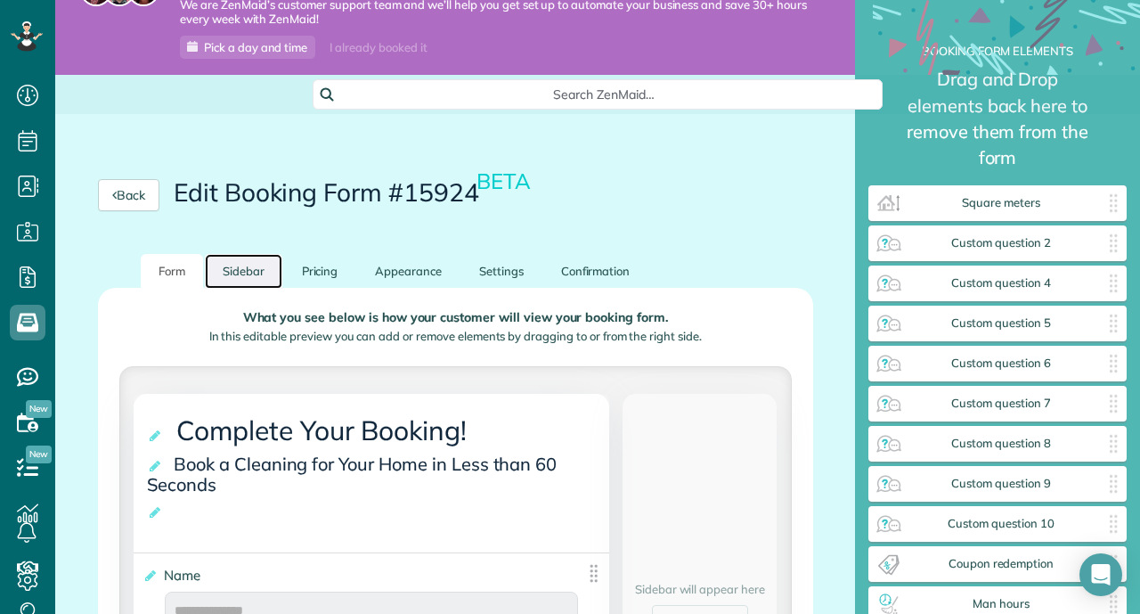
click at [262, 272] on link "Sidebar" at bounding box center [243, 271] width 77 height 35
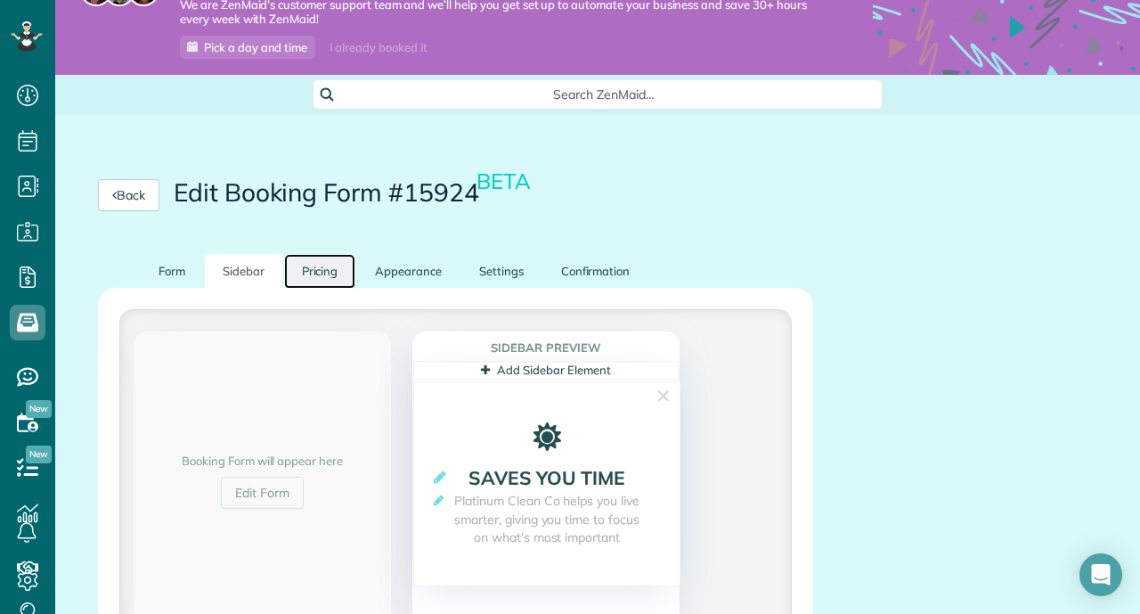
click at [336, 275] on link "Pricing" at bounding box center [320, 271] width 72 height 35
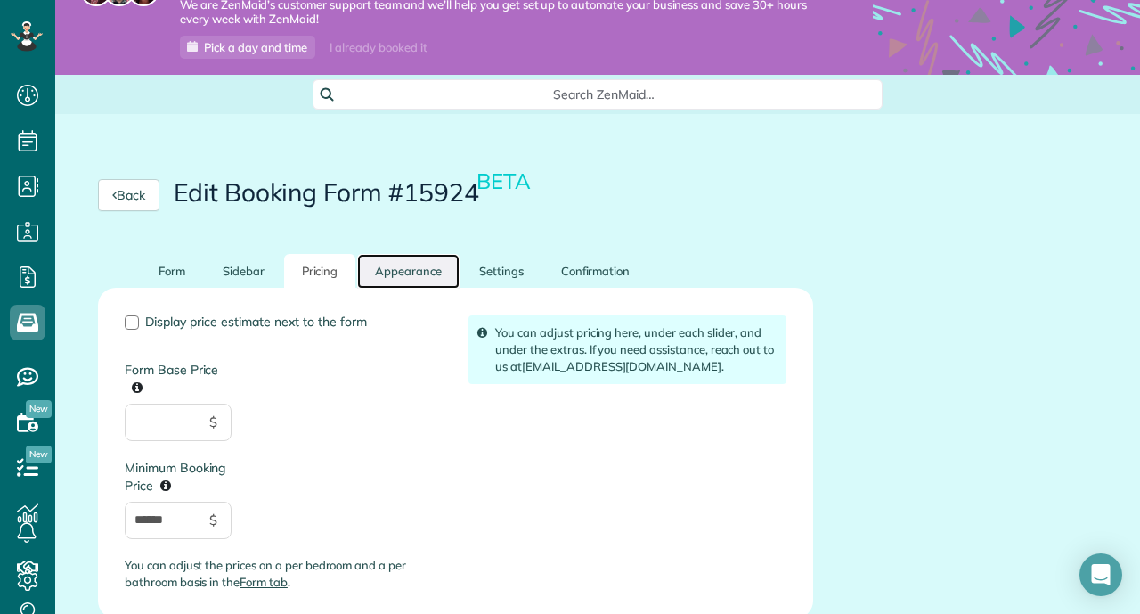
click at [409, 266] on link "Appearance" at bounding box center [408, 271] width 102 height 35
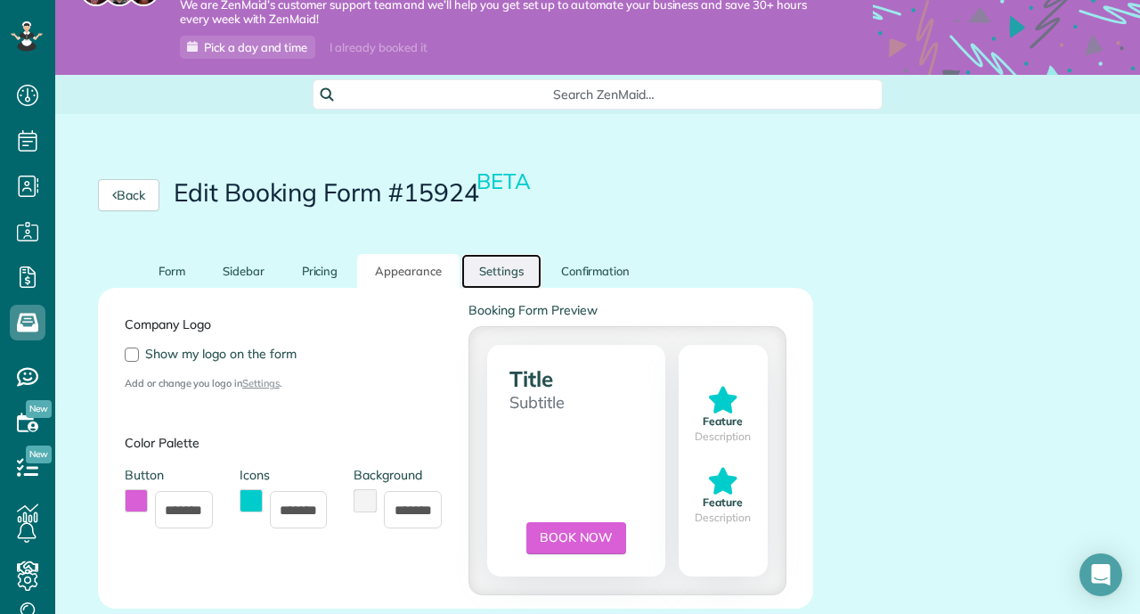
click at [510, 273] on link "Settings" at bounding box center [501, 271] width 80 height 35
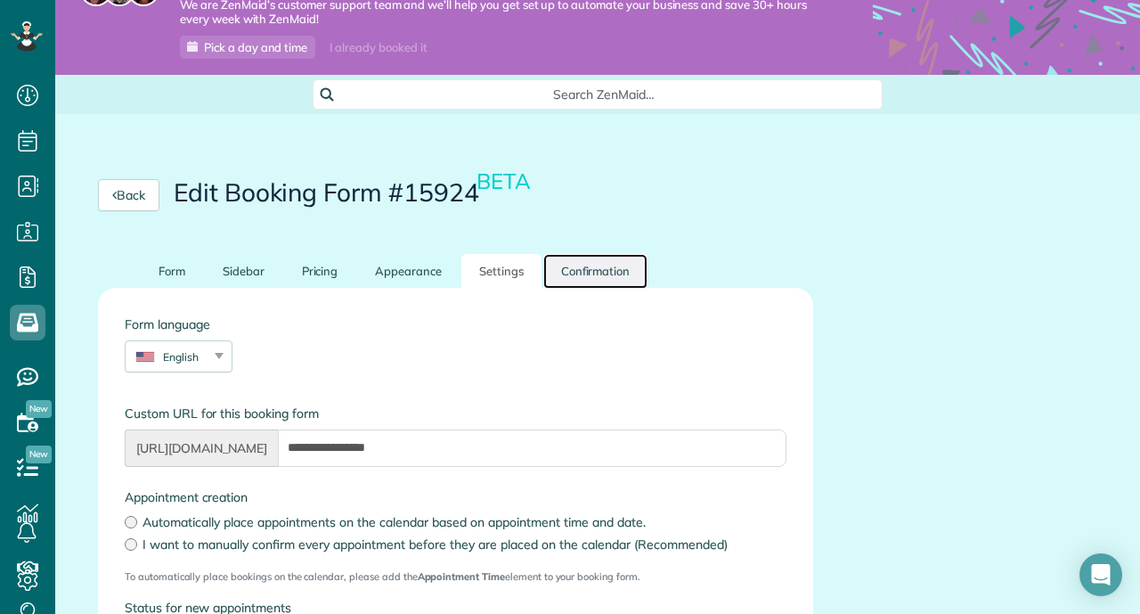
click at [614, 270] on link "Confirmation" at bounding box center [595, 271] width 105 height 35
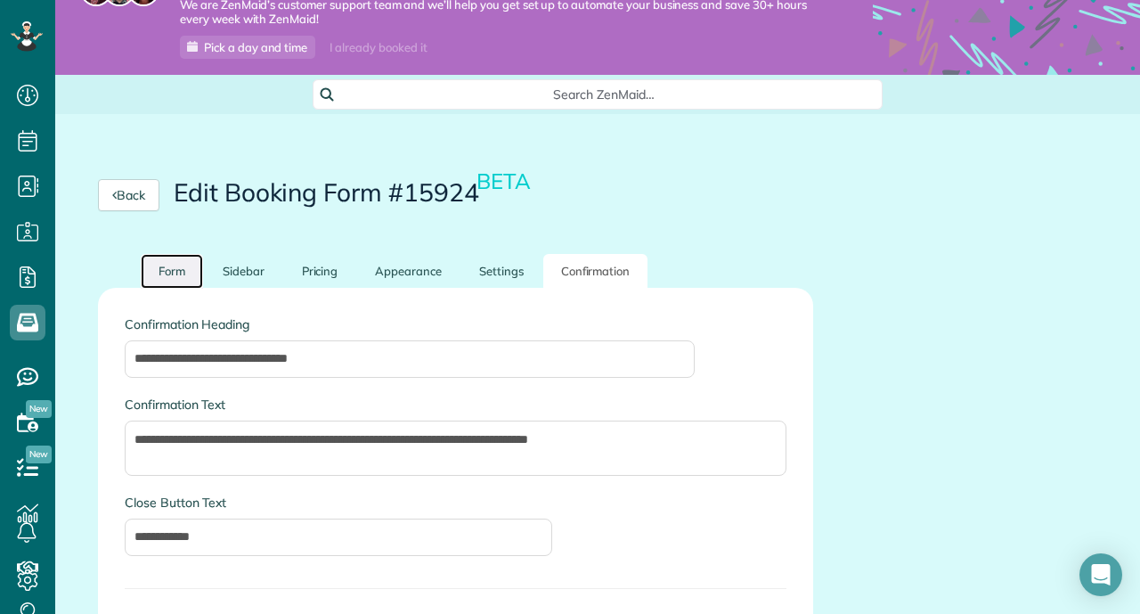
click at [168, 273] on link "Form" at bounding box center [172, 271] width 62 height 35
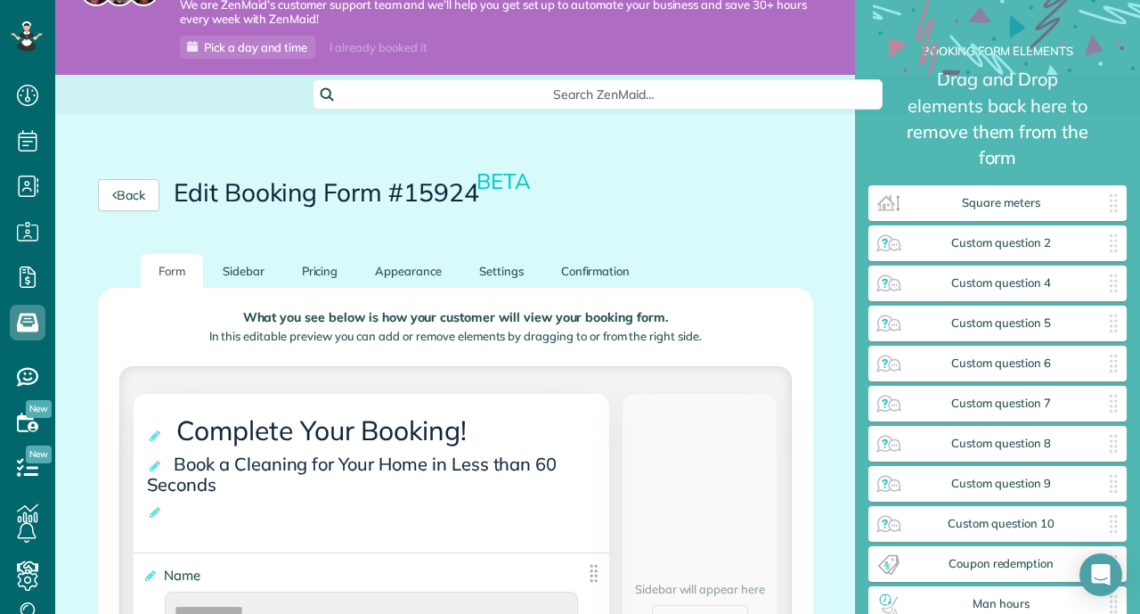
click at [811, 206] on div "Back Edit Booking Form #15924 BETA" at bounding box center [455, 195] width 715 height 32
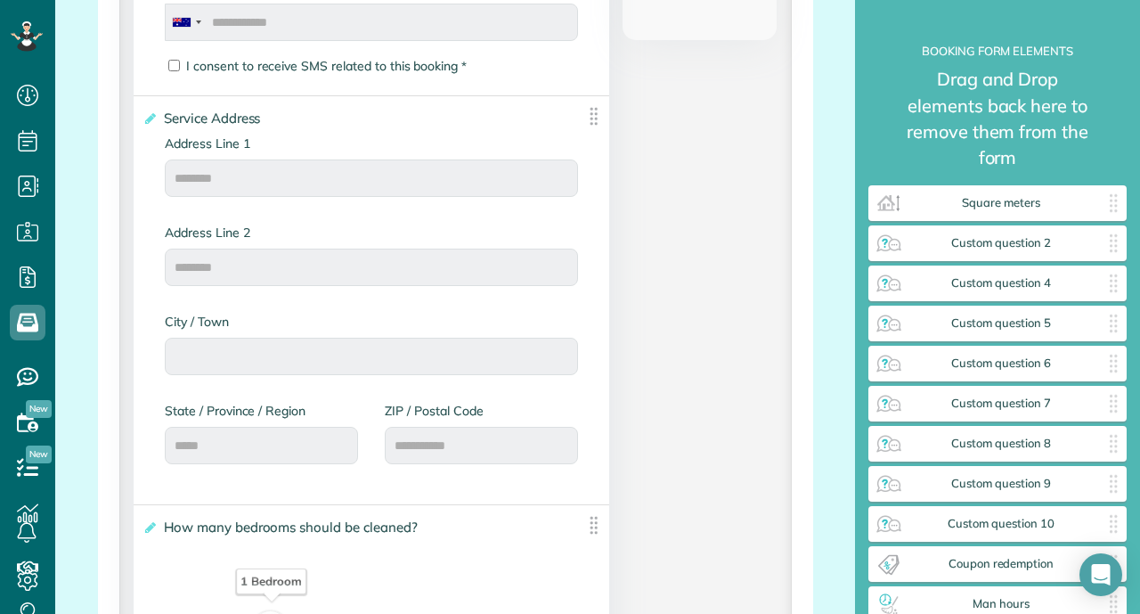
scroll to position [855, 0]
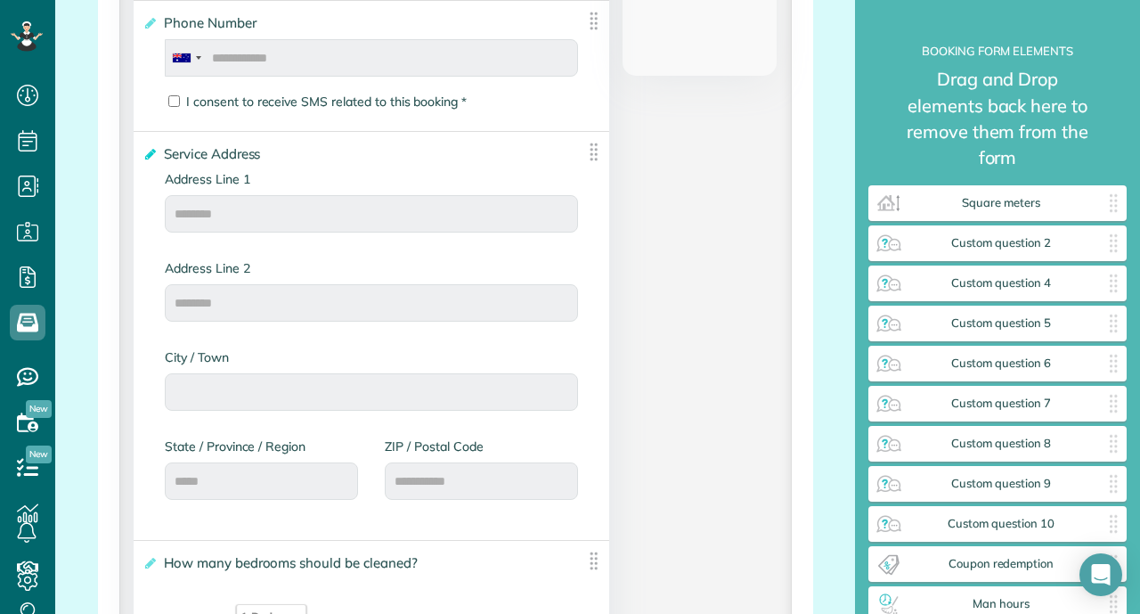
click at [152, 151] on icon at bounding box center [149, 154] width 13 height 12
click at [0, 0] on input "**********" at bounding box center [0, 0] width 0 height 0
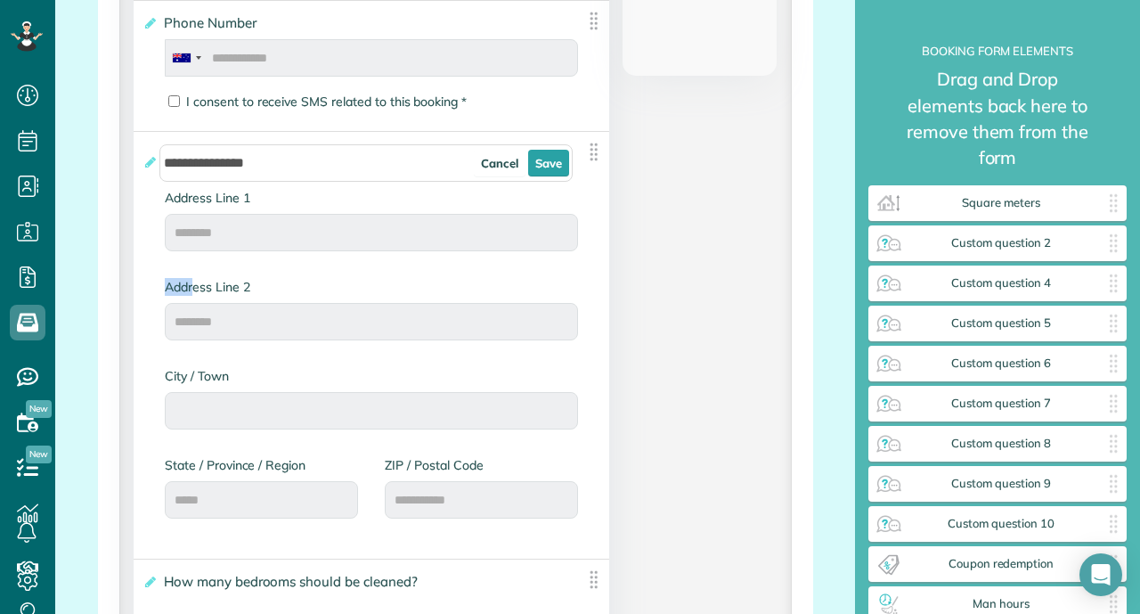
drag, startPoint x: 196, startPoint y: 295, endPoint x: 293, endPoint y: 298, distance: 97.1
click at [294, 298] on div "Address Line 2" at bounding box center [371, 309] width 413 height 62
click at [497, 158] on link "Cancel" at bounding box center [500, 163] width 52 height 27
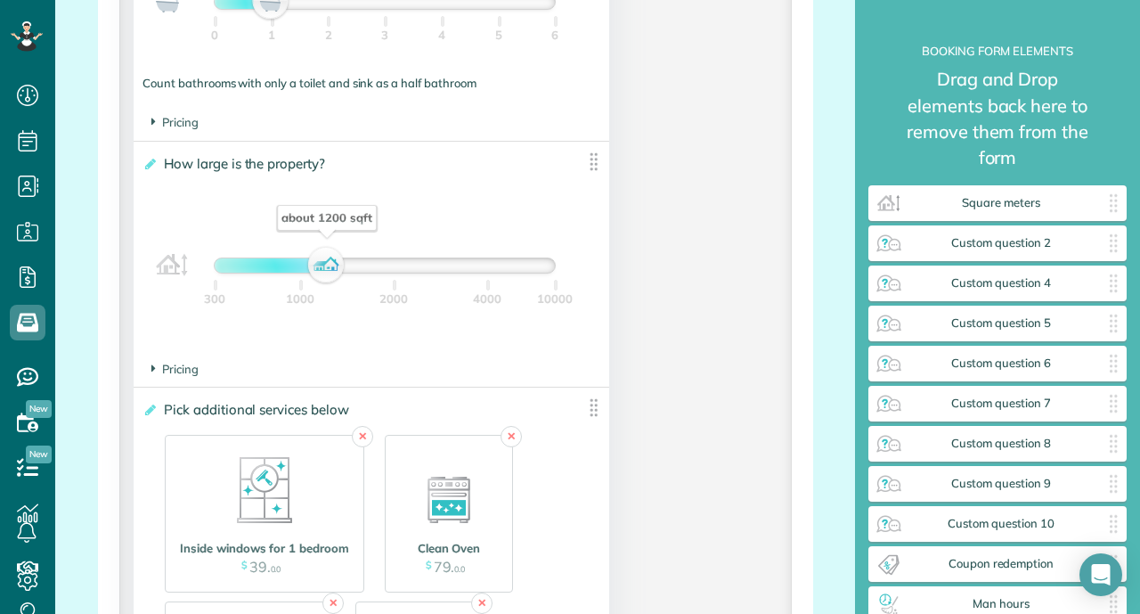
scroll to position [1817, 0]
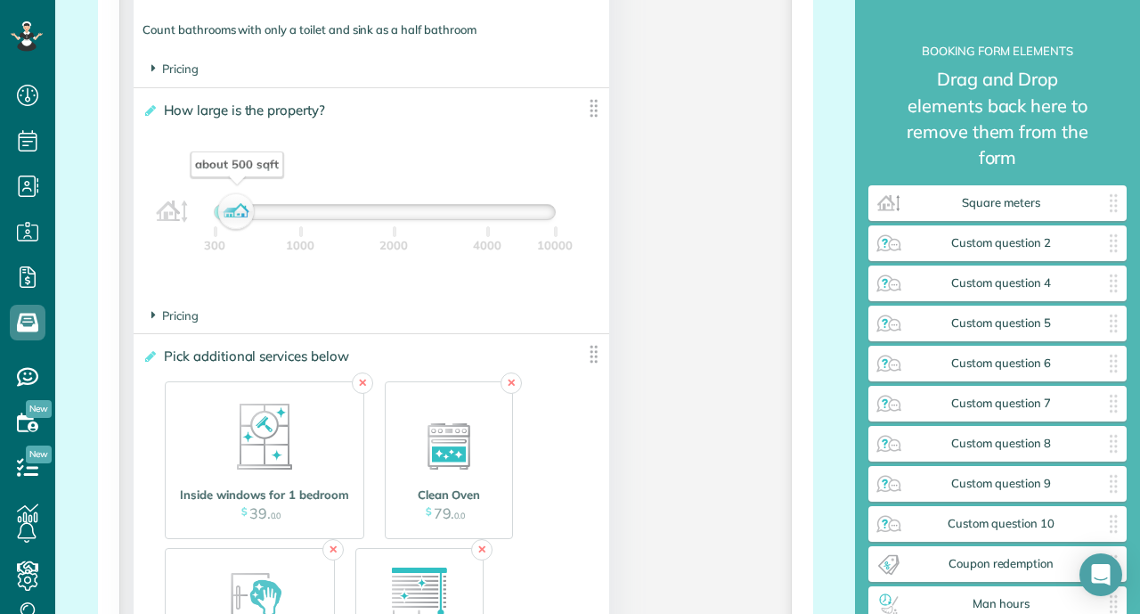
drag, startPoint x: 323, startPoint y: 213, endPoint x: 233, endPoint y: 200, distance: 91.0
click at [233, 200] on div "about 500 sqft" at bounding box center [237, 212] width 30 height 25
drag, startPoint x: 239, startPoint y: 213, endPoint x: 199, endPoint y: 218, distance: 40.4
click at [205, 218] on div "about 400 sqft" at bounding box center [220, 212] width 30 height 25
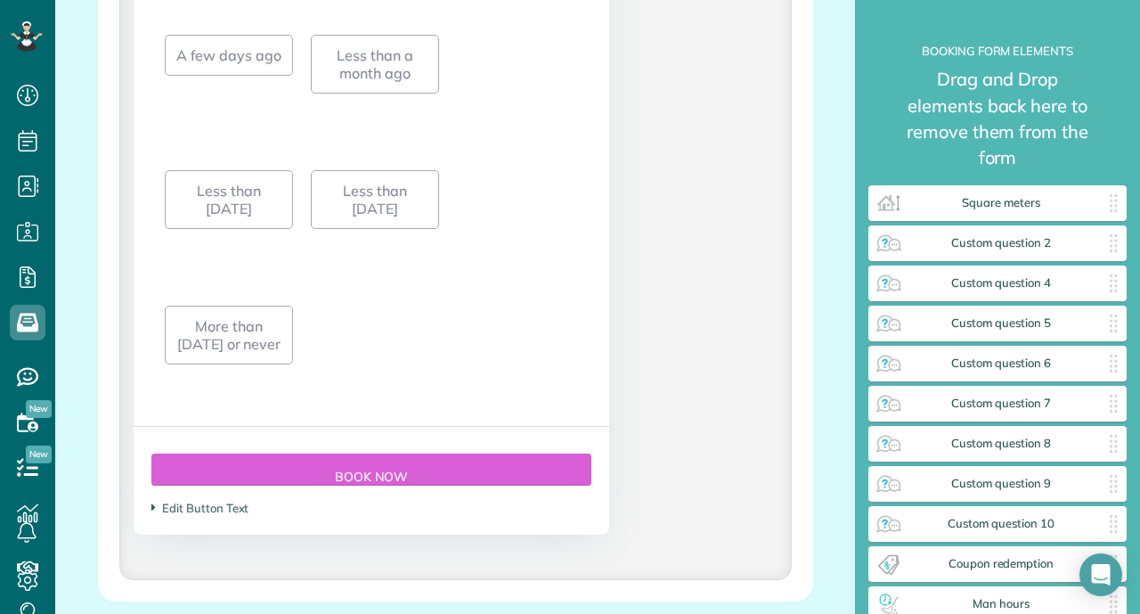
scroll to position [4770, 0]
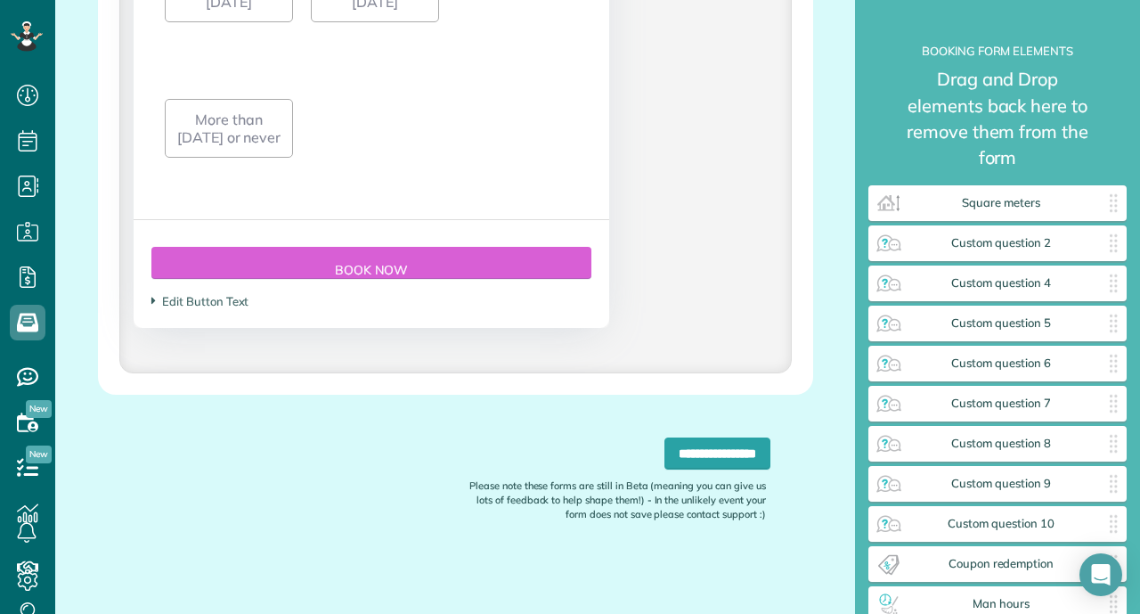
type div "2028-05-24"
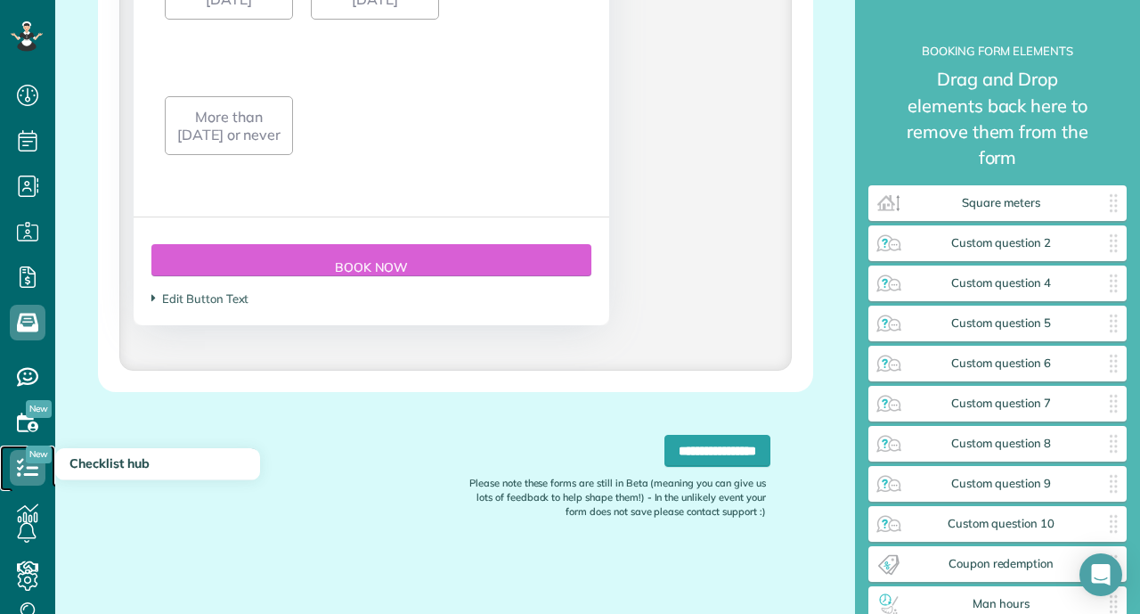
click at [22, 471] on icon at bounding box center [28, 468] width 36 height 36
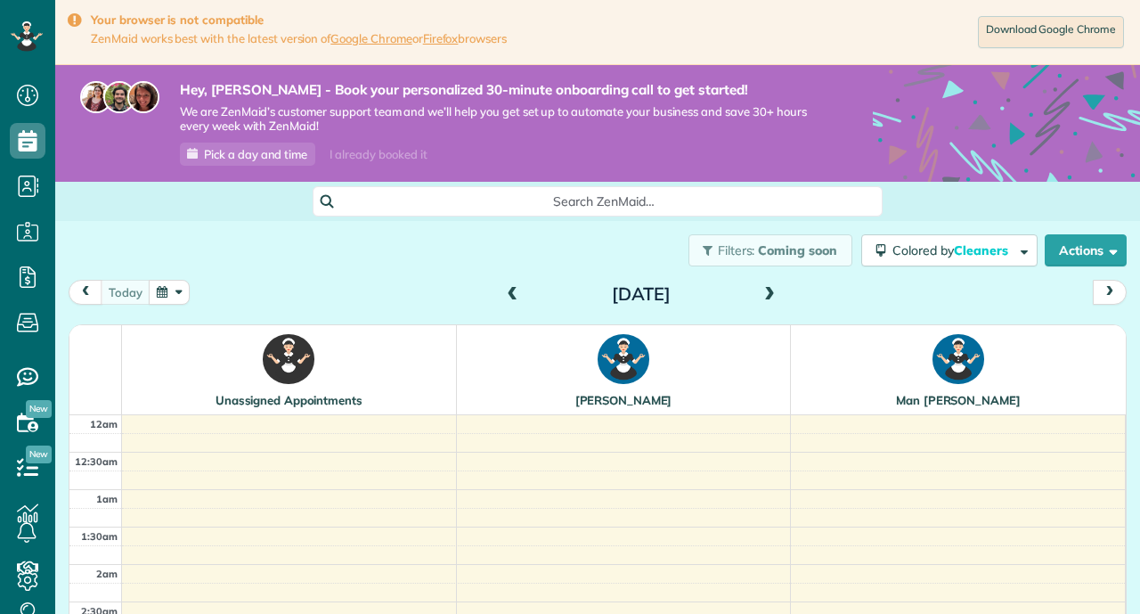
scroll to position [450, 0]
click at [135, 232] on div "Filters: Coming soon Colored by Cleaners Color by Cleaner Color by Team Color b…" at bounding box center [597, 250] width 1085 height 59
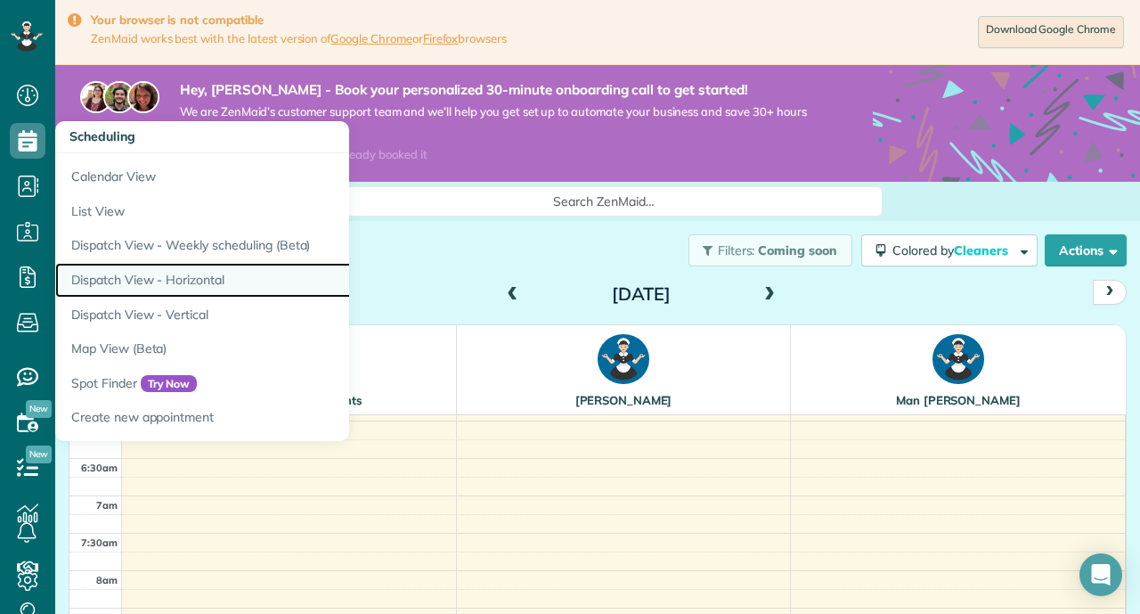
click at [135, 282] on link "Dispatch View - Horizontal" at bounding box center [277, 280] width 445 height 35
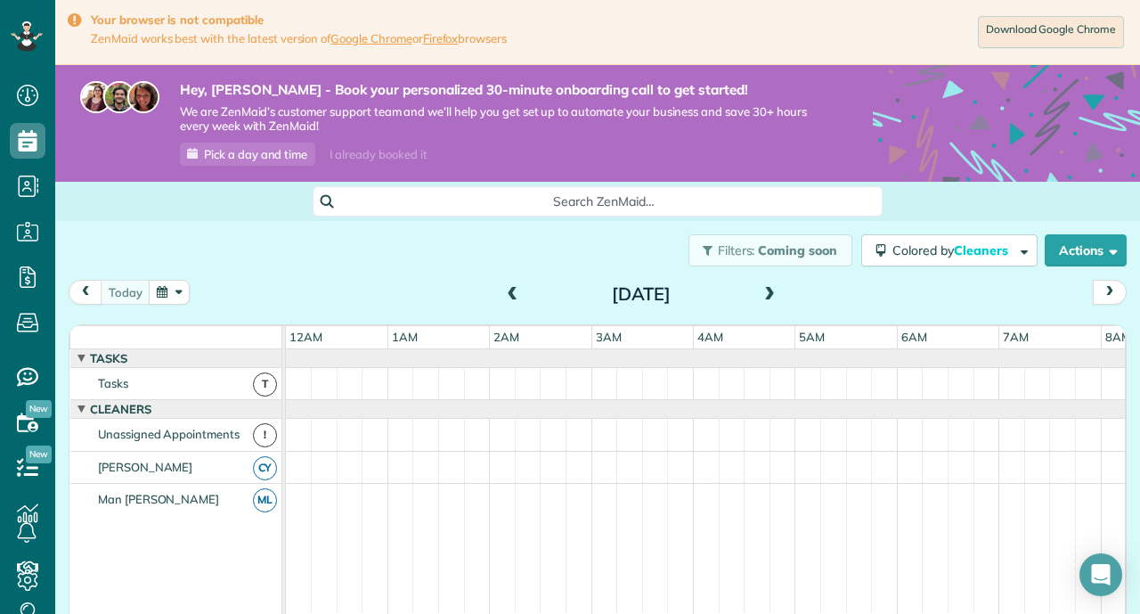
scroll to position [0, 611]
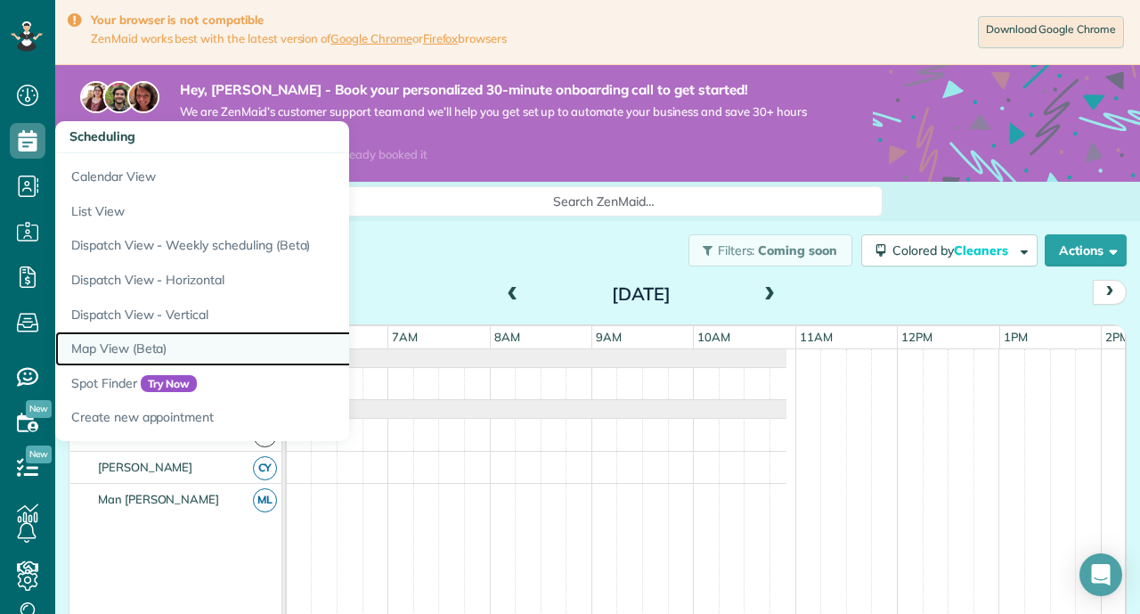
click at [156, 344] on link "Map View (Beta)" at bounding box center [277, 348] width 445 height 35
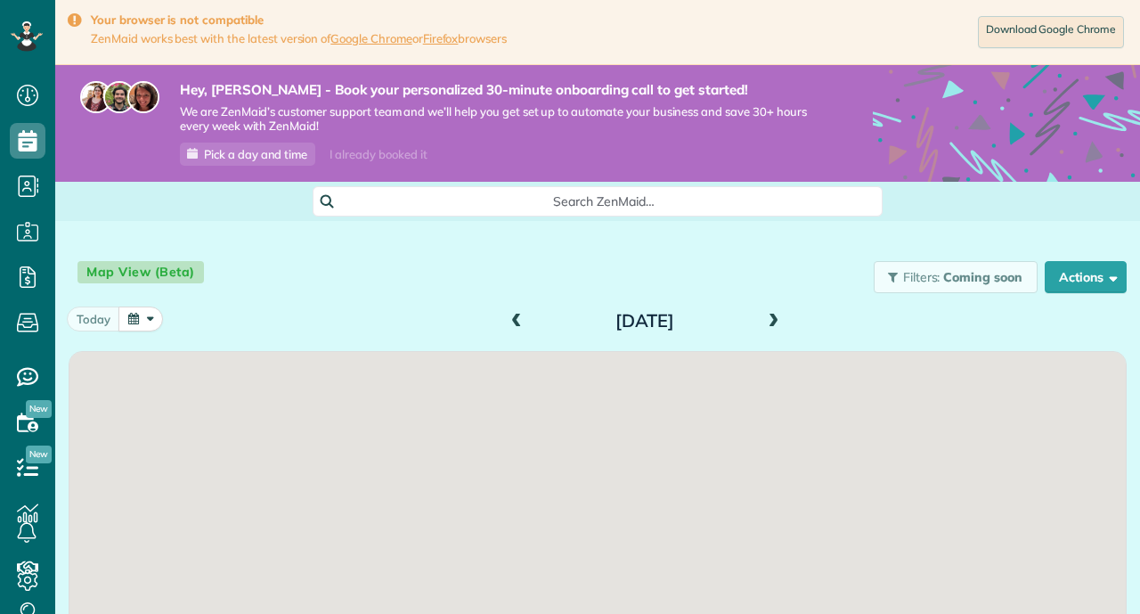
scroll to position [8, 8]
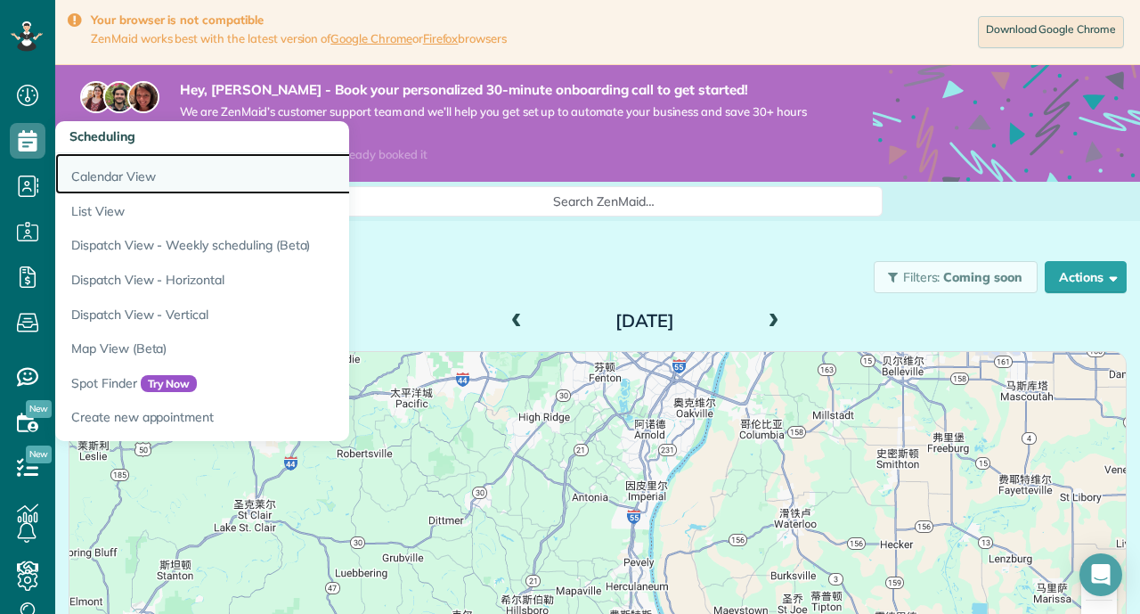
click at [118, 175] on link "Calendar View" at bounding box center [277, 173] width 445 height 41
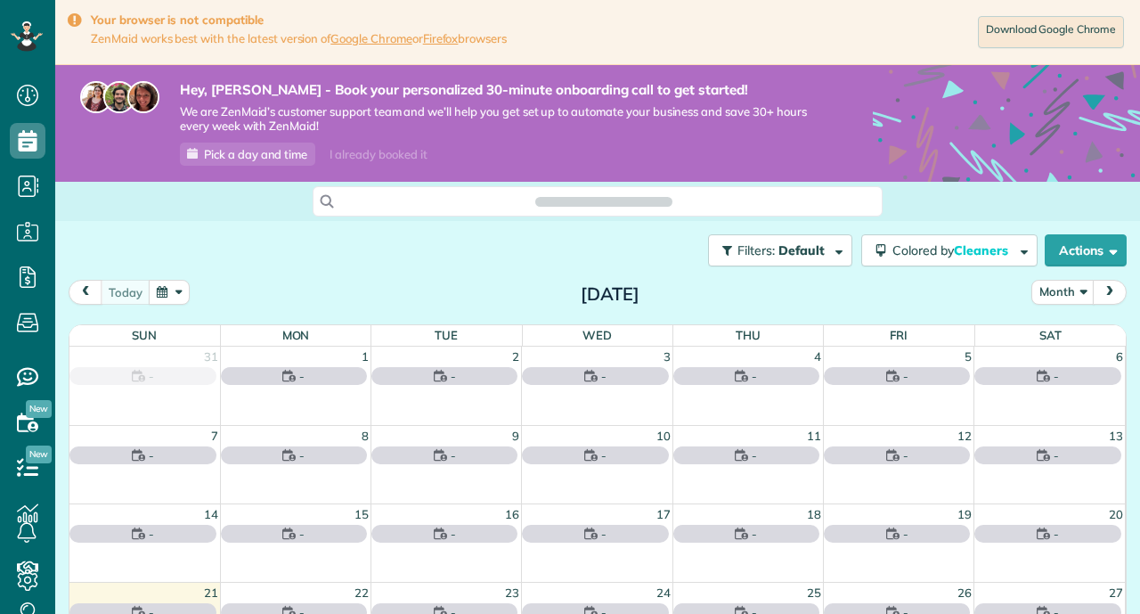
scroll to position [8, 8]
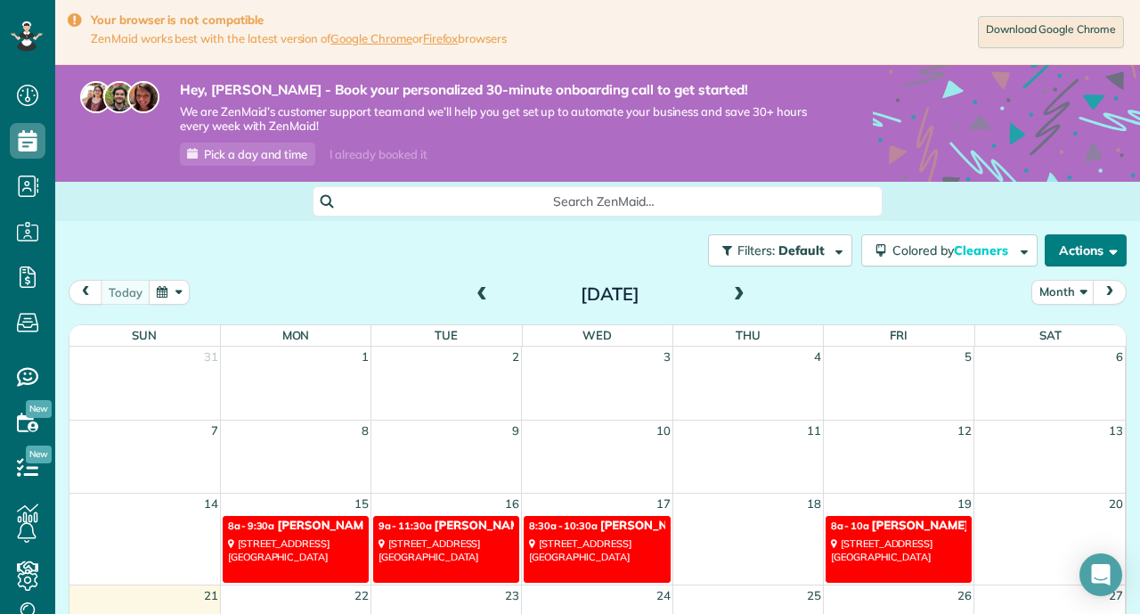
click at [1093, 255] on button "Actions" at bounding box center [1086, 250] width 82 height 32
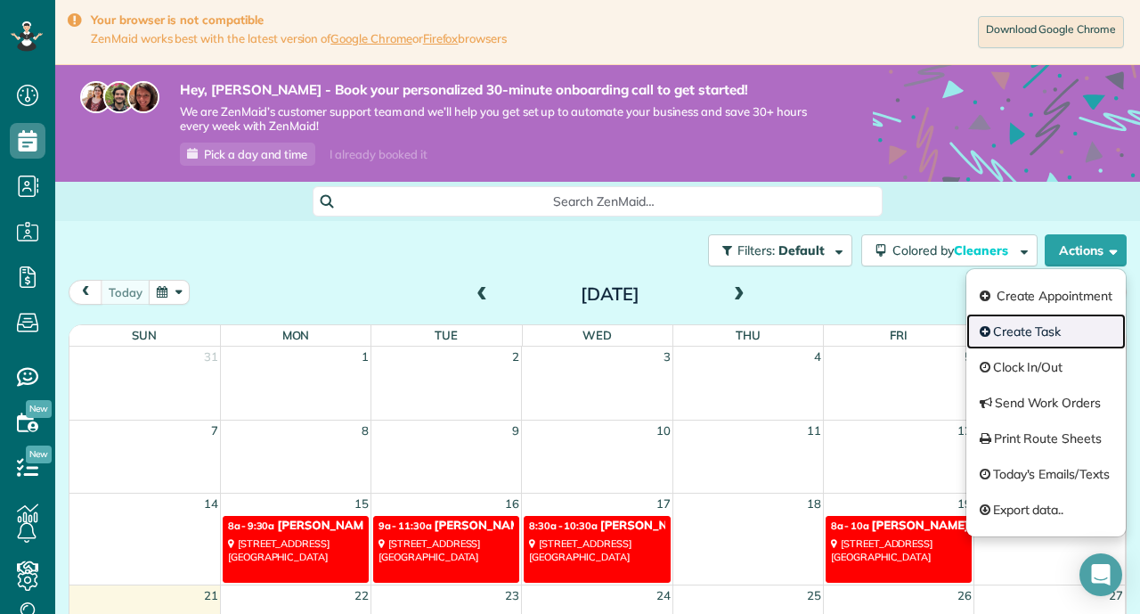
click at [1037, 342] on link "Create Task" at bounding box center [1046, 332] width 159 height 36
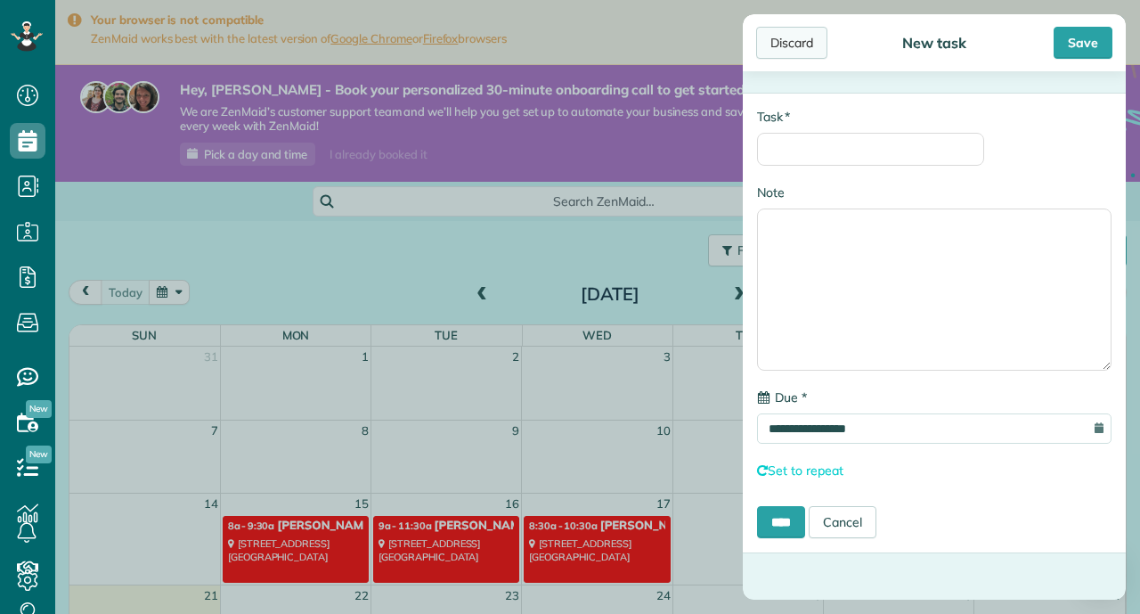
click at [786, 47] on div "Discard" at bounding box center [791, 43] width 71 height 32
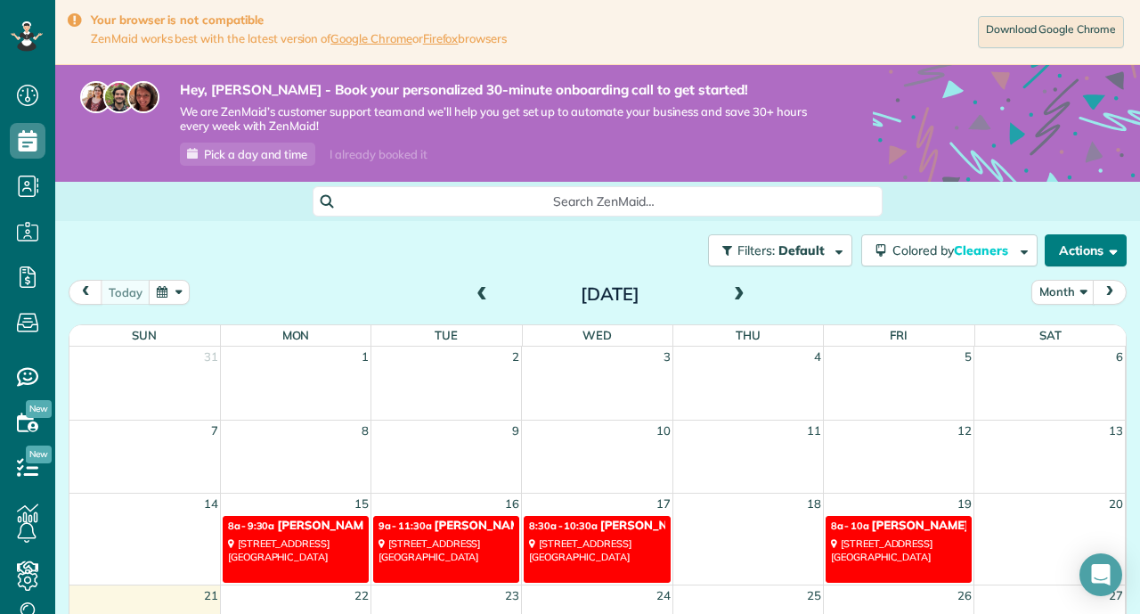
click at [1081, 236] on button "Actions" at bounding box center [1086, 250] width 82 height 32
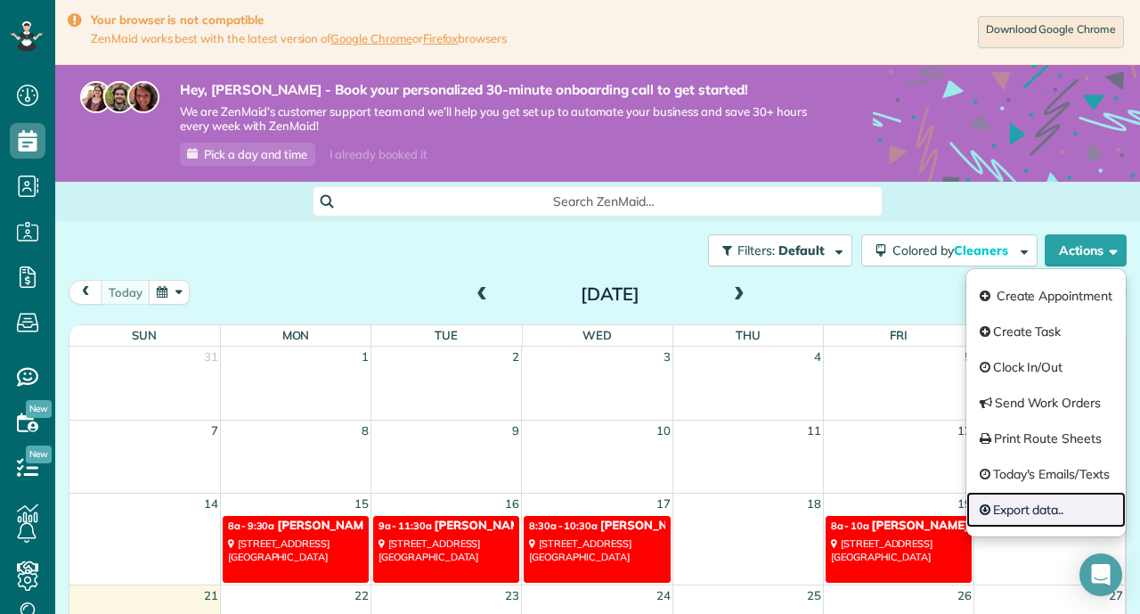
click at [1048, 521] on link "Export data.." at bounding box center [1046, 510] width 159 height 36
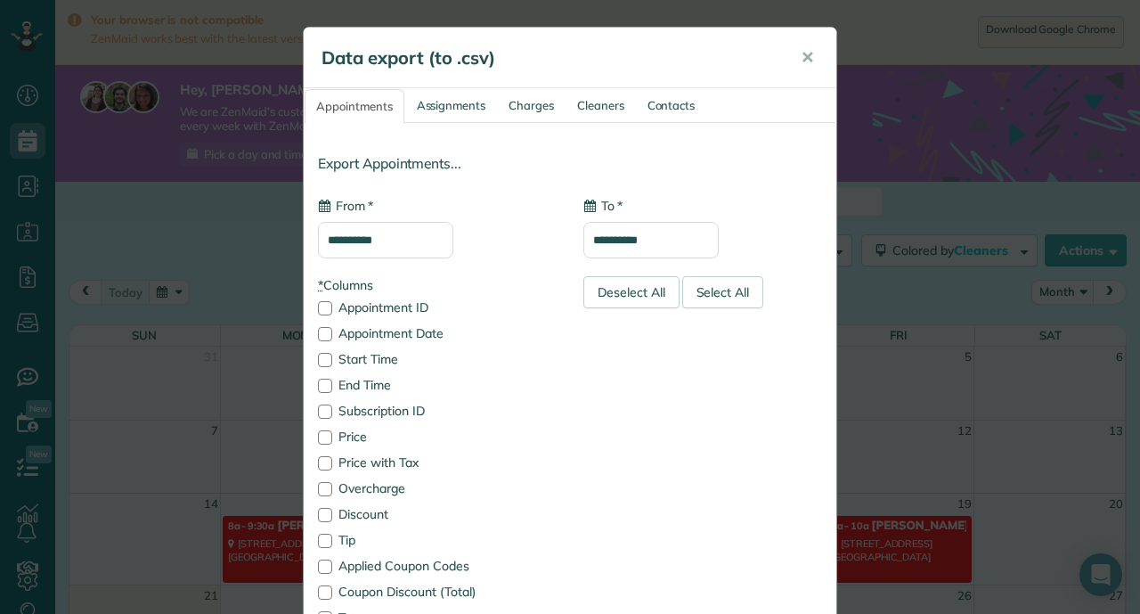
type input "**********"
click at [812, 53] on span "✕" at bounding box center [807, 57] width 13 height 20
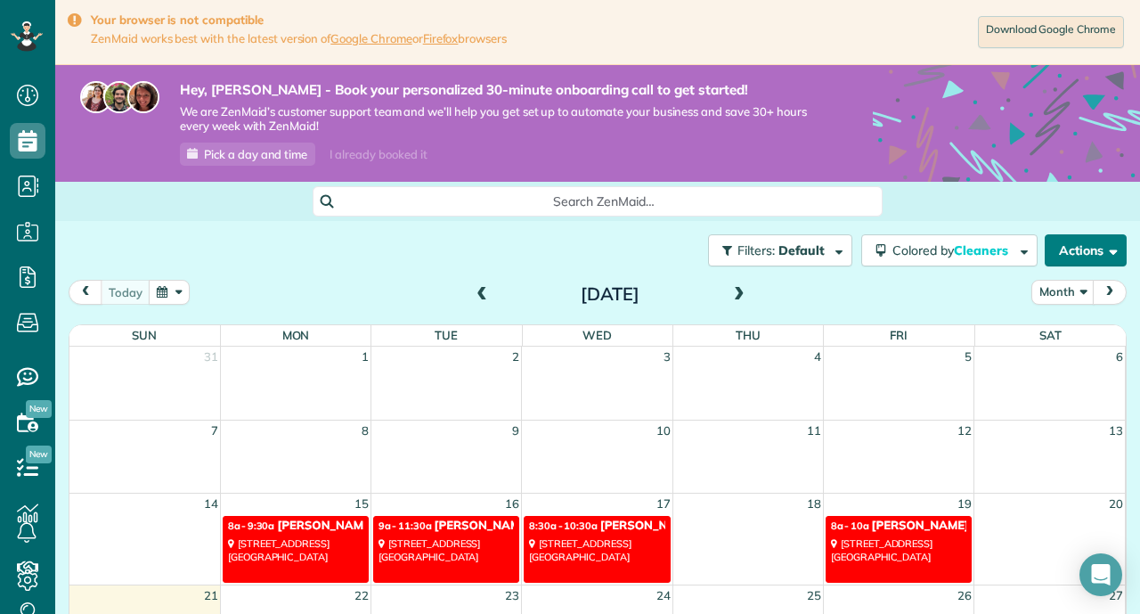
click at [1104, 257] on button "Actions" at bounding box center [1086, 250] width 82 height 32
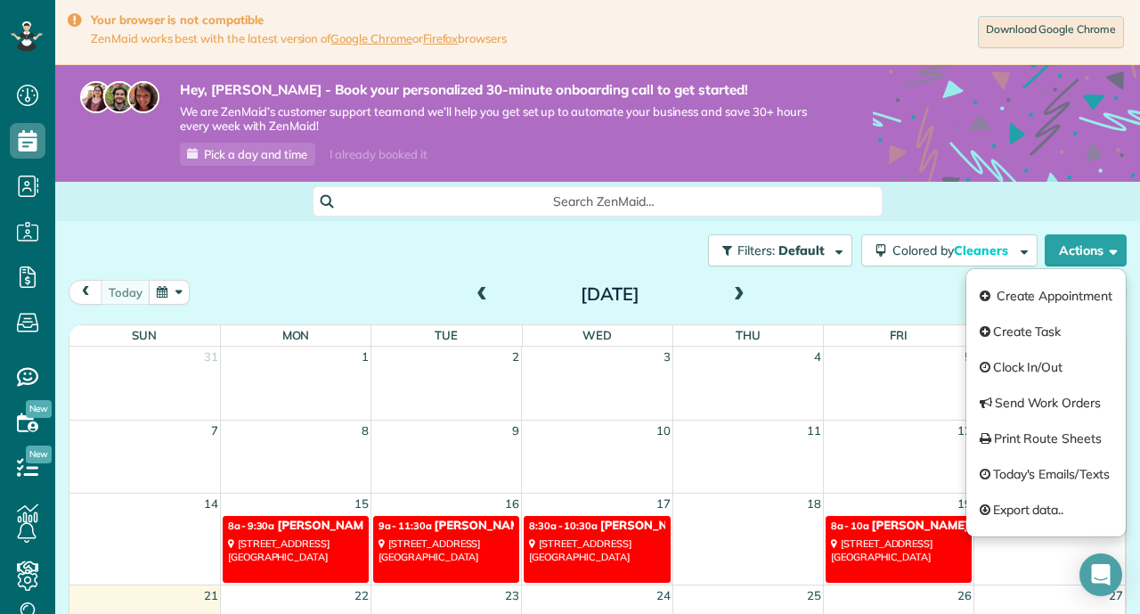
click at [920, 200] on div "Search ZenMaid…" at bounding box center [597, 201] width 1085 height 30
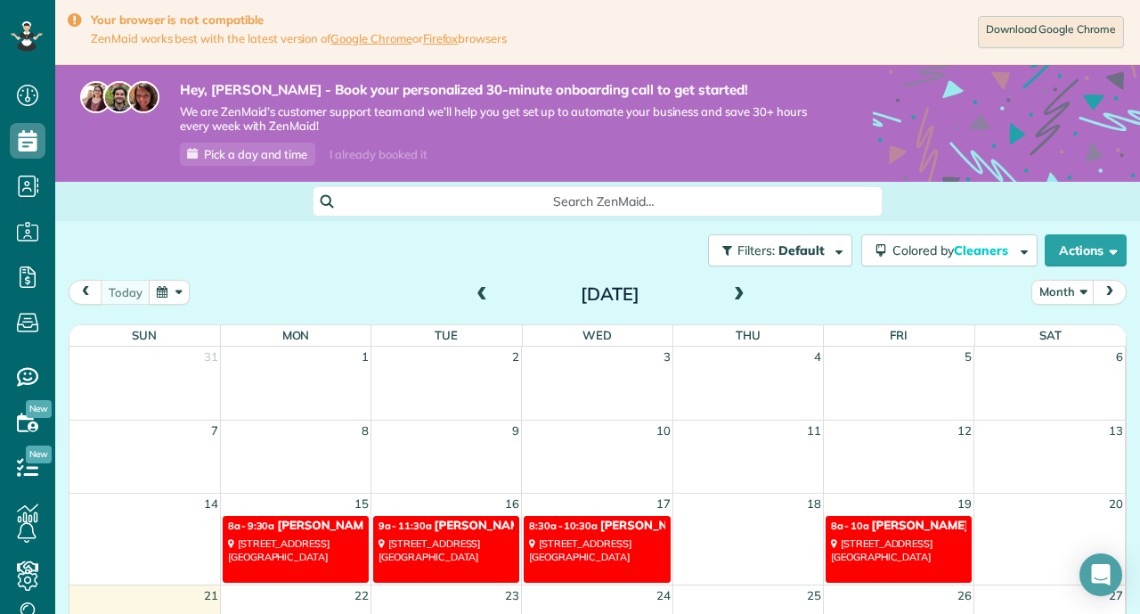
click at [168, 293] on button "button" at bounding box center [169, 292] width 41 height 24
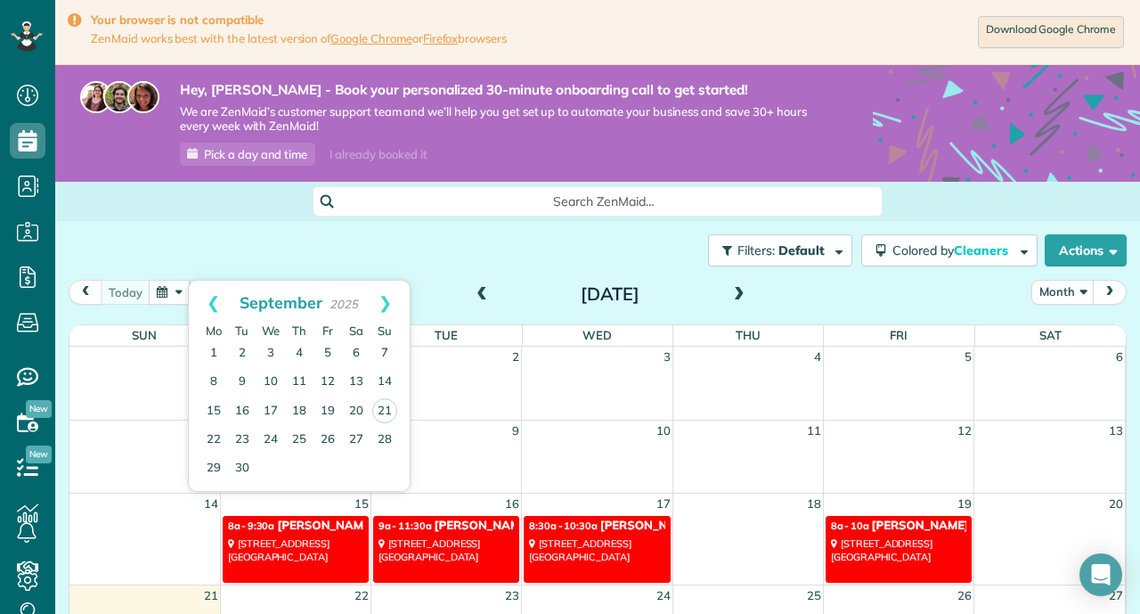
click at [181, 243] on div "Filters: Default Colored by Cleaners Color by Cleaner Color by Team Color by St…" at bounding box center [597, 250] width 1085 height 59
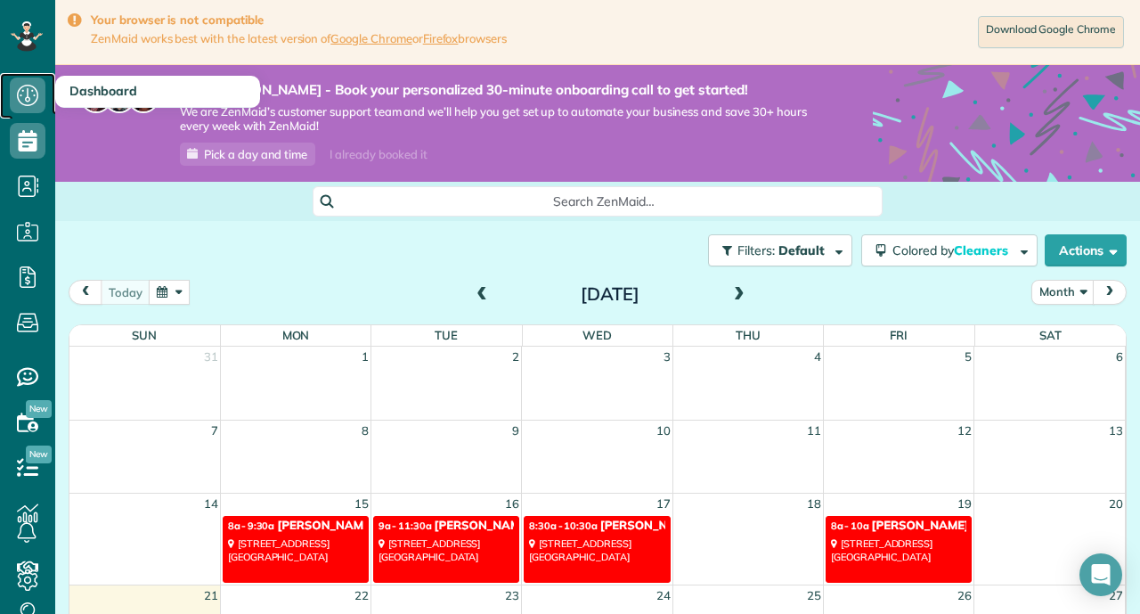
click at [20, 84] on icon at bounding box center [28, 95] width 36 height 36
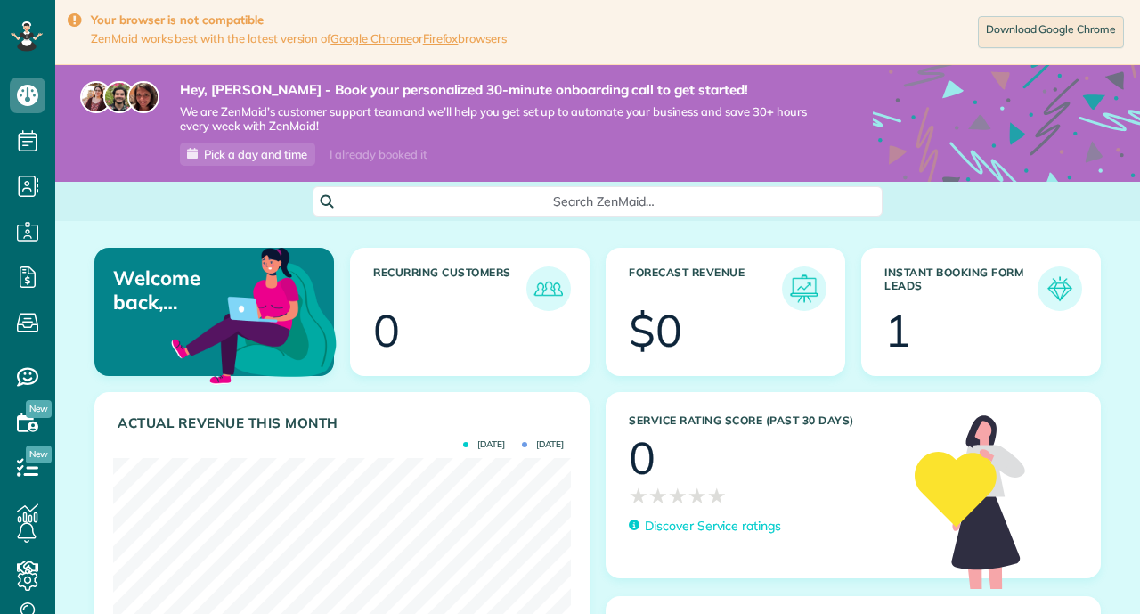
scroll to position [8, 8]
click at [1029, 311] on div at bounding box center [997, 333] width 159 height 45
click at [1048, 293] on img at bounding box center [1060, 288] width 41 height 41
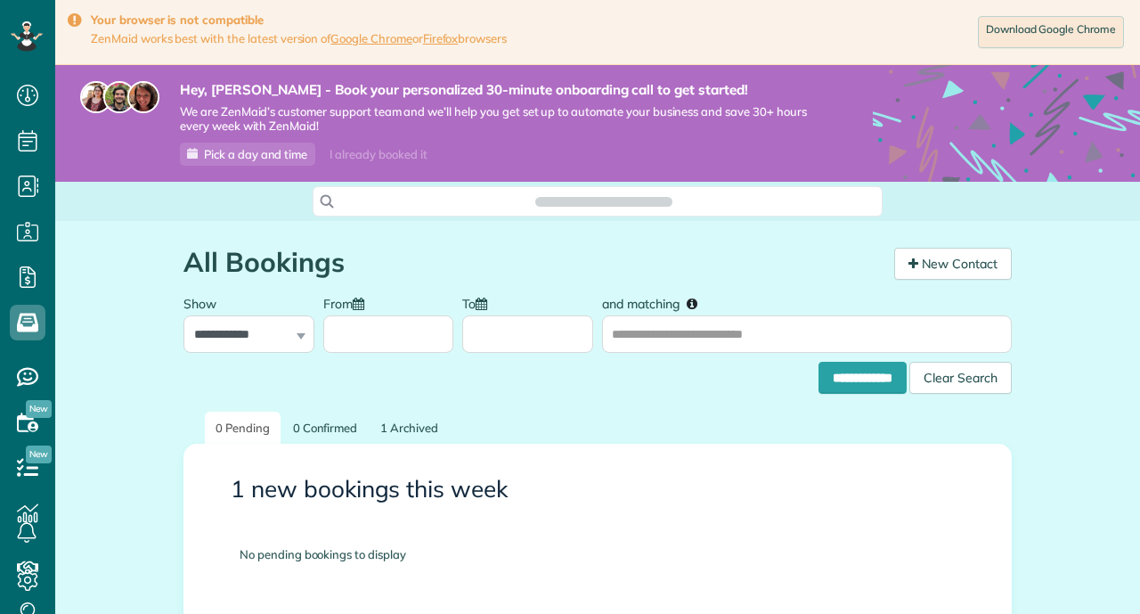
scroll to position [8, 8]
click at [1056, 353] on div "**********" at bounding box center [597, 496] width 1085 height 551
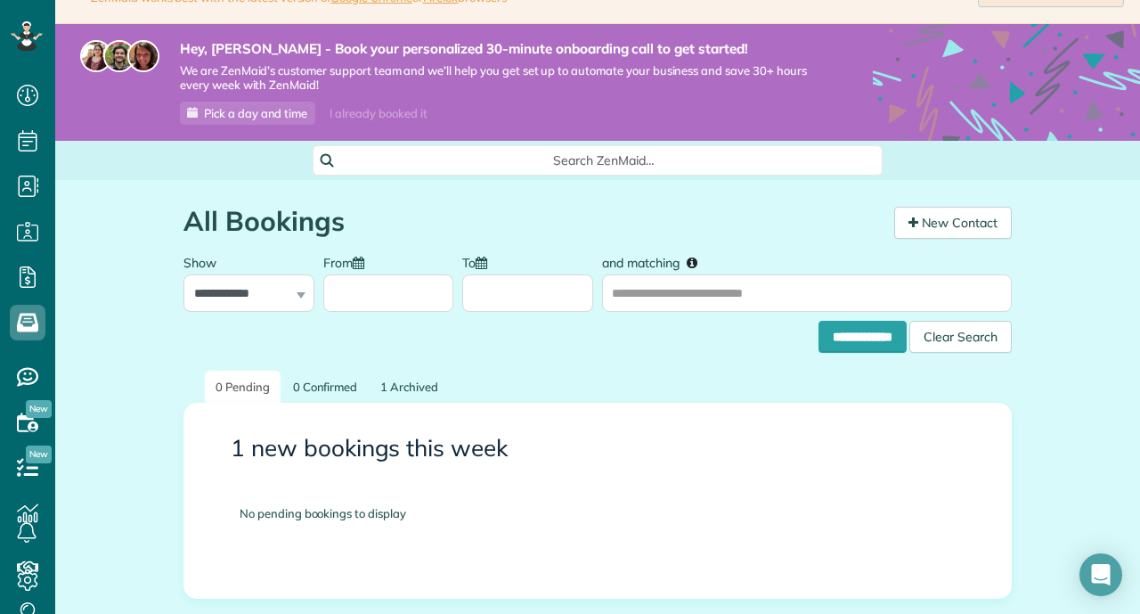
scroll to position [17, 0]
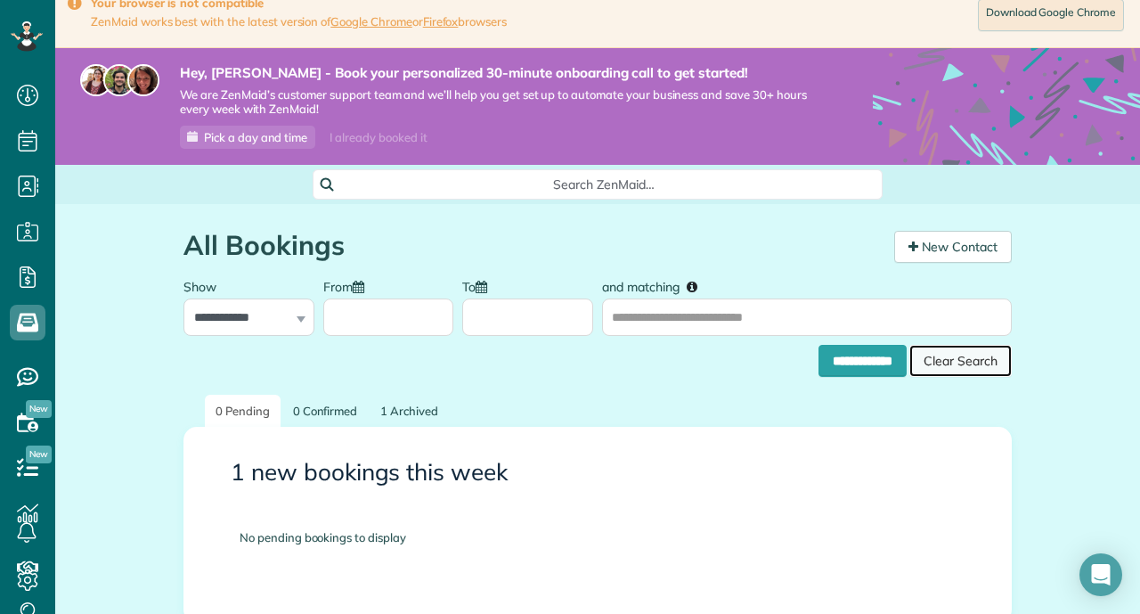
click at [975, 357] on div "Clear Search" at bounding box center [961, 361] width 102 height 32
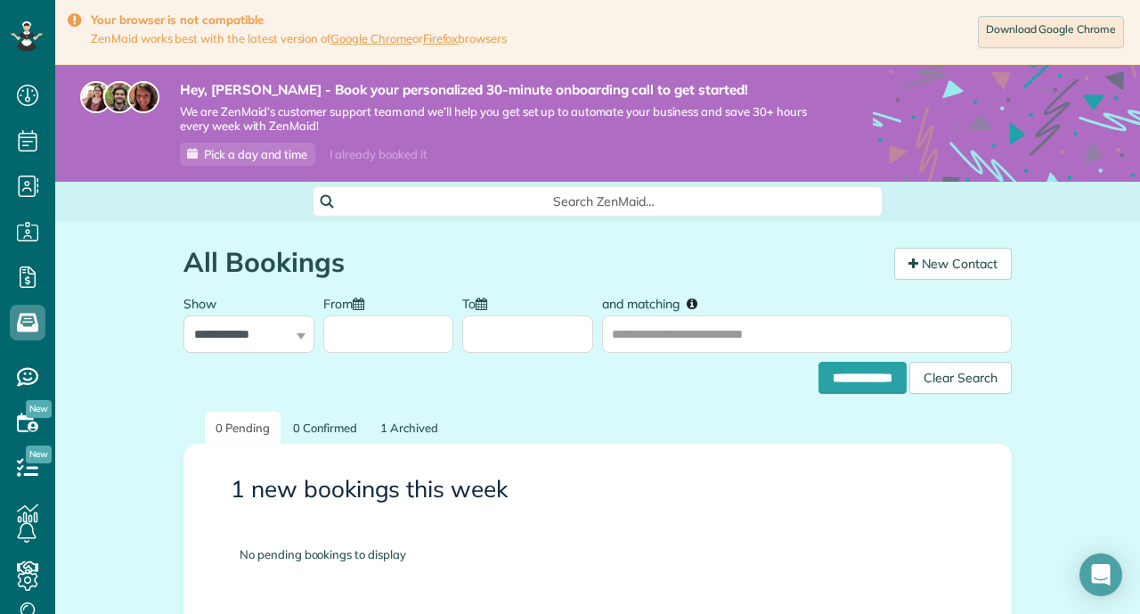
scroll to position [8, 8]
click at [410, 419] on link "1 Archived" at bounding box center [409, 428] width 79 height 33
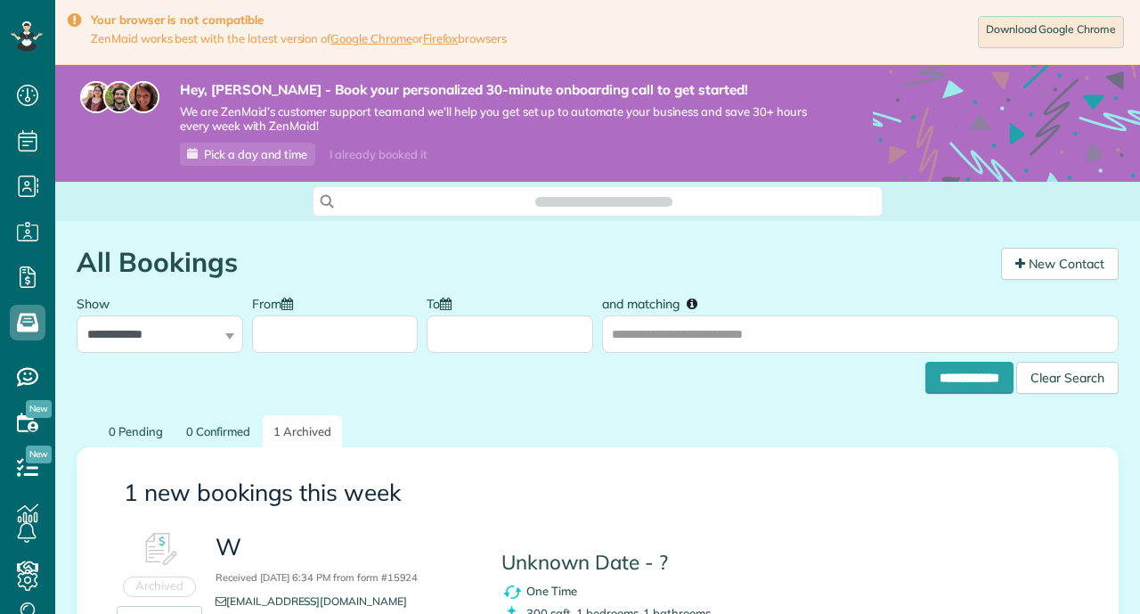
scroll to position [8, 8]
click at [753, 386] on div "**********" at bounding box center [598, 373] width 1042 height 41
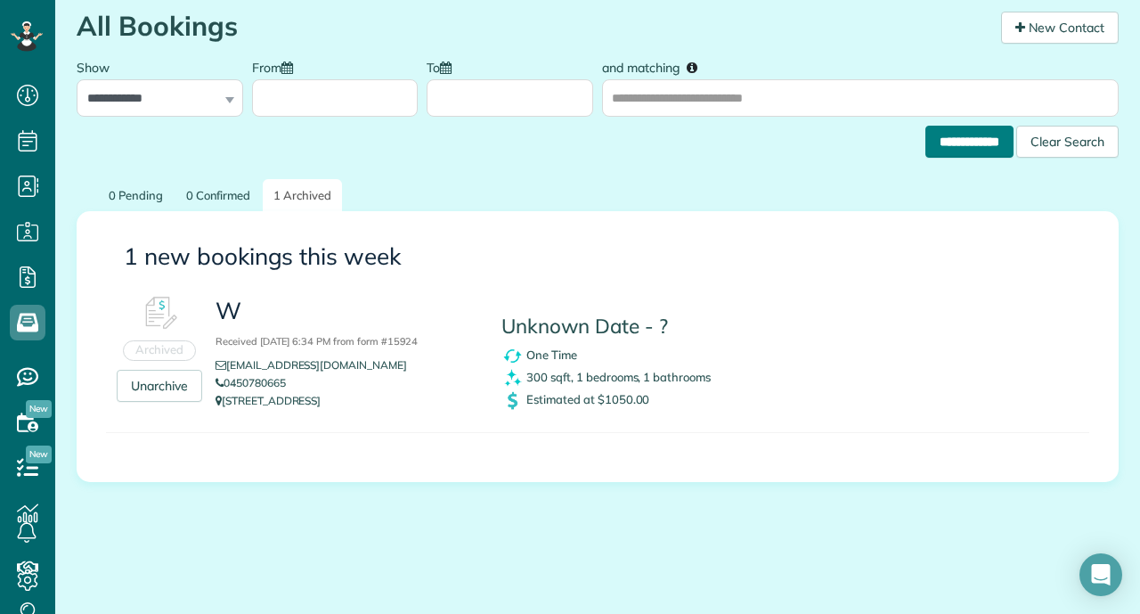
scroll to position [238, 0]
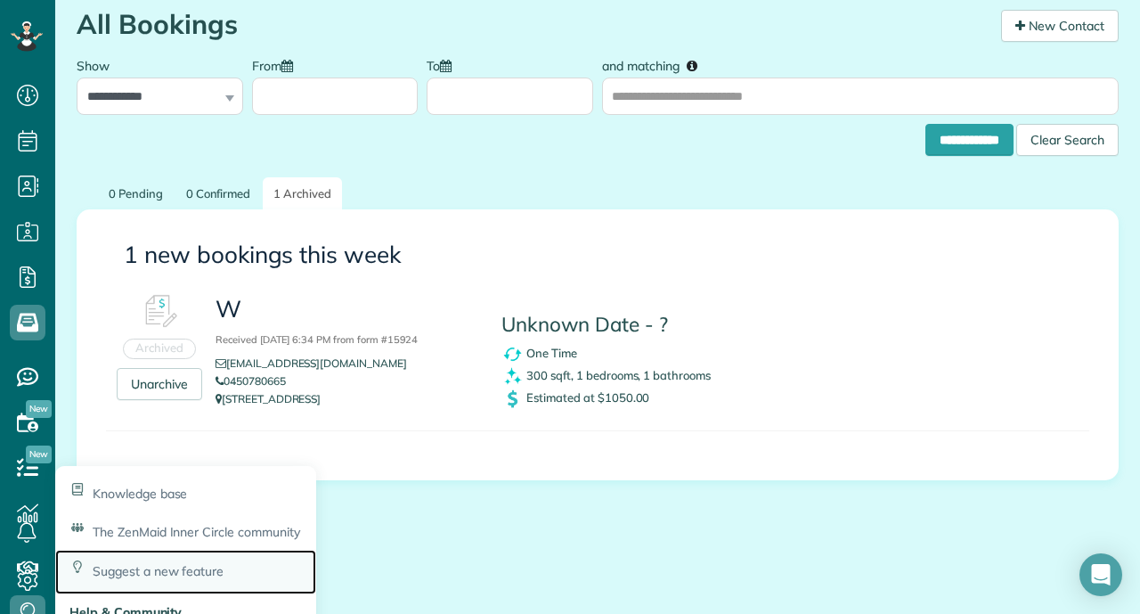
click at [138, 571] on span "Suggest a new feature" at bounding box center [158, 571] width 131 height 16
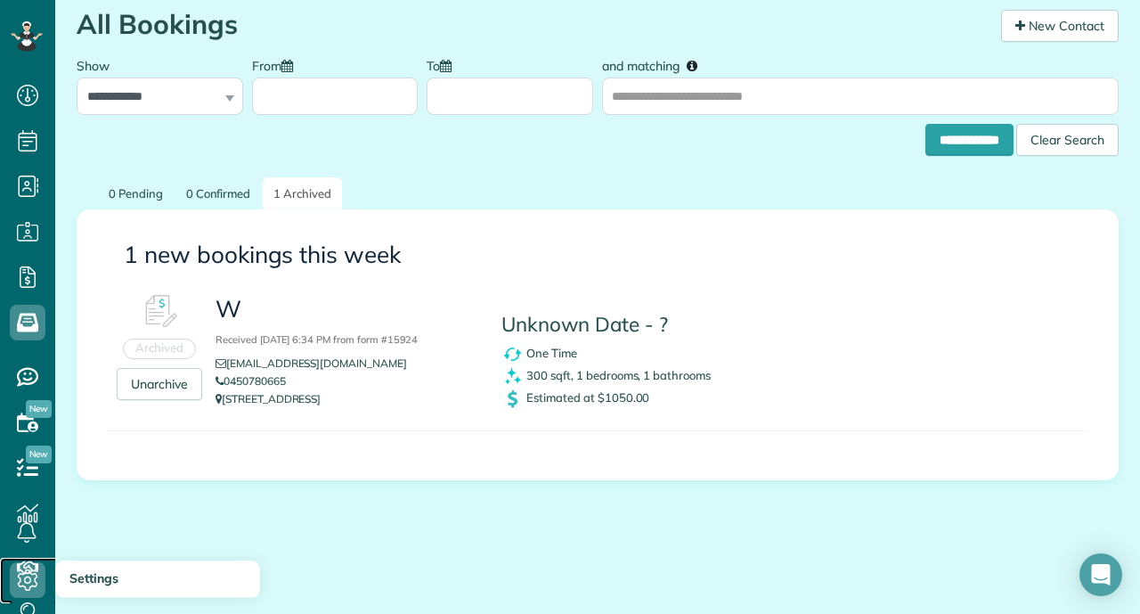
click at [31, 574] on use at bounding box center [28, 579] width 20 height 21
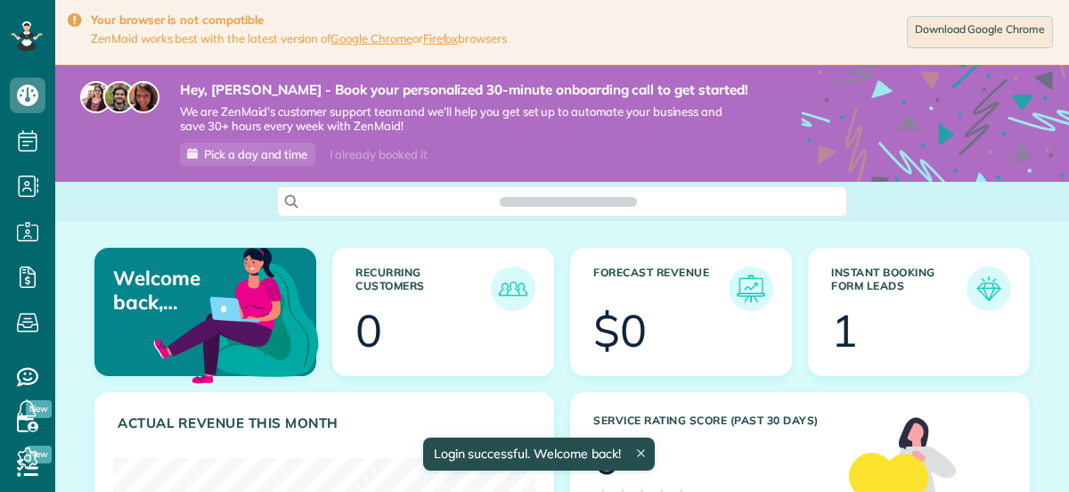
scroll to position [187, 422]
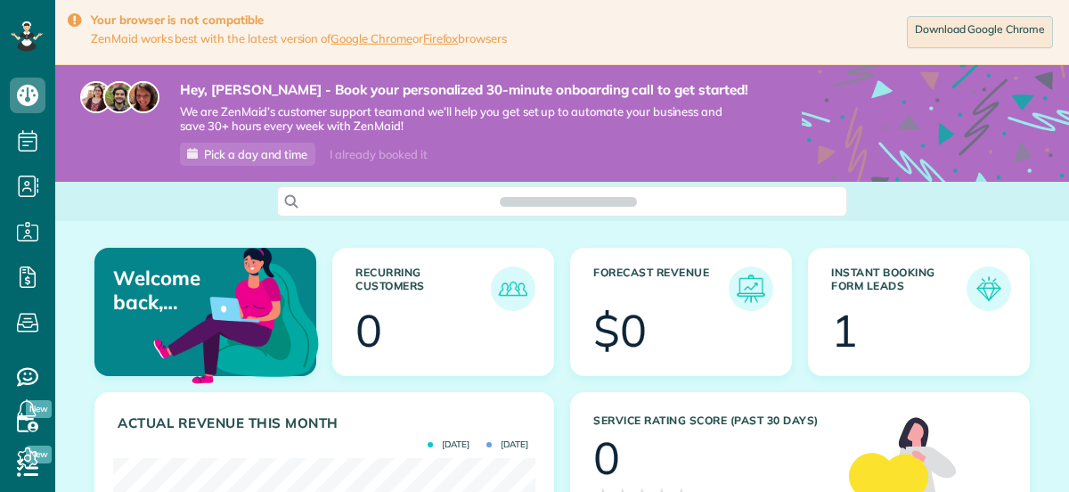
scroll to position [187, 422]
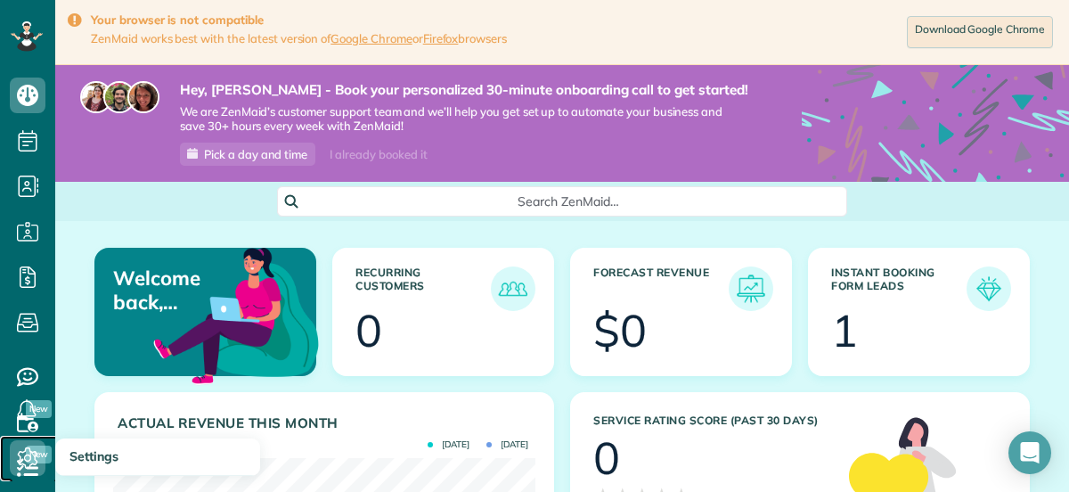
click at [33, 464] on icon at bounding box center [28, 458] width 36 height 36
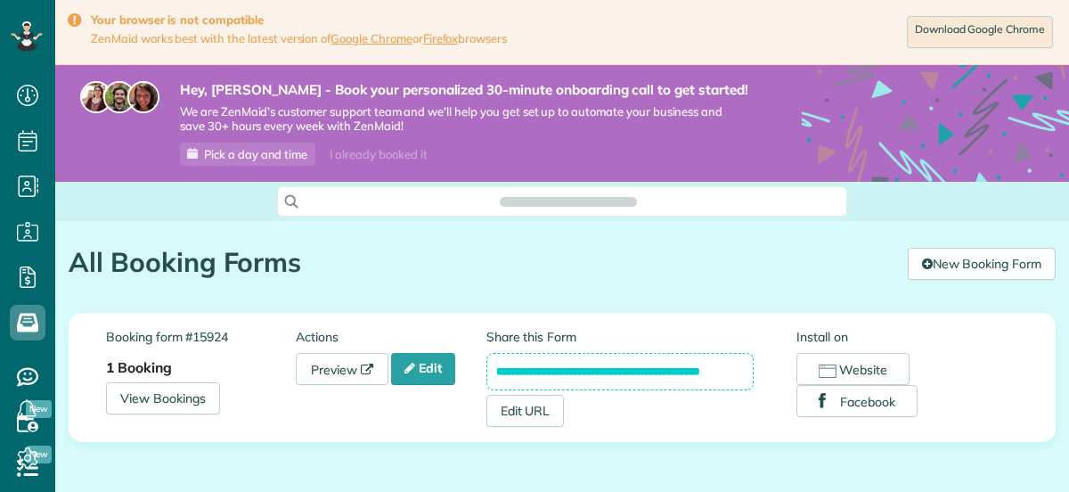
scroll to position [8, 8]
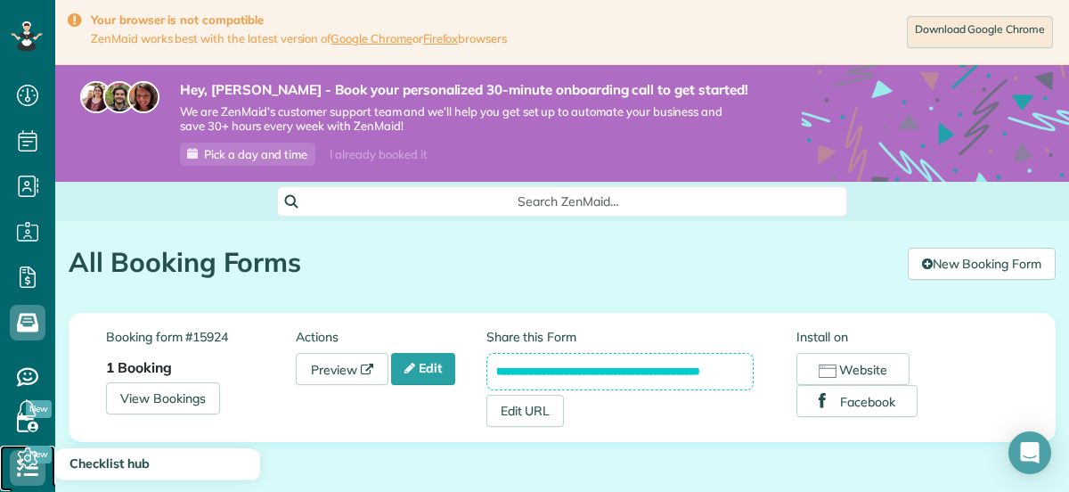
click at [20, 482] on icon at bounding box center [28, 468] width 36 height 36
